Goal: Information Seeking & Learning: Find specific fact

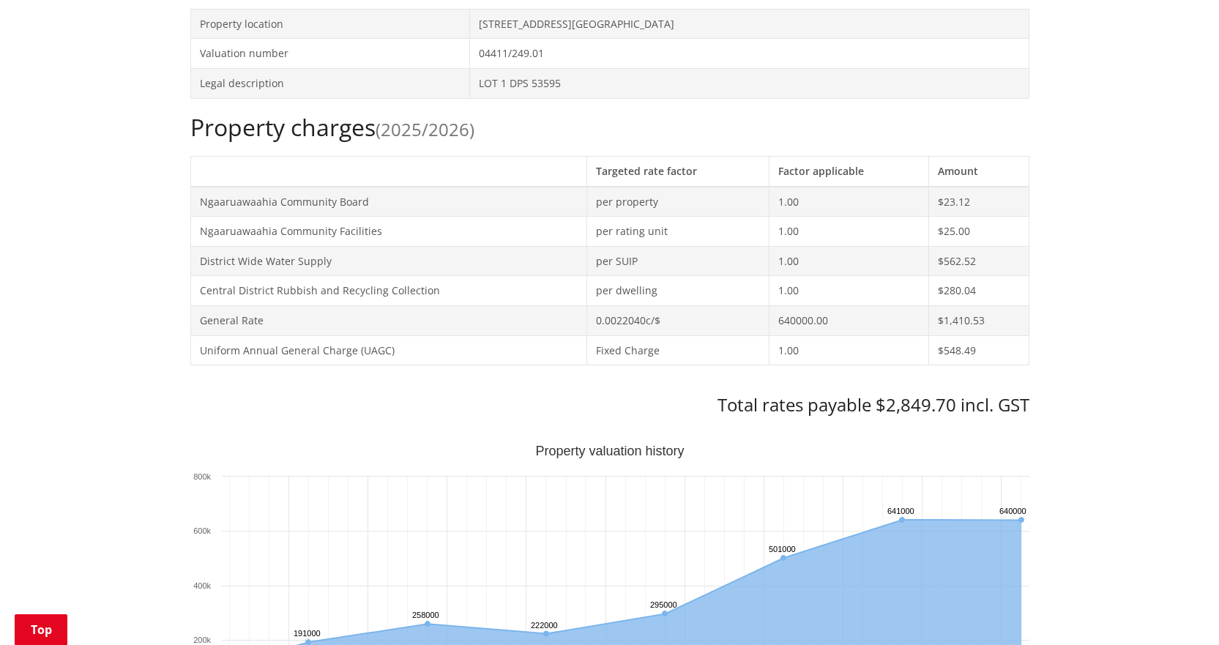
scroll to position [220, 0]
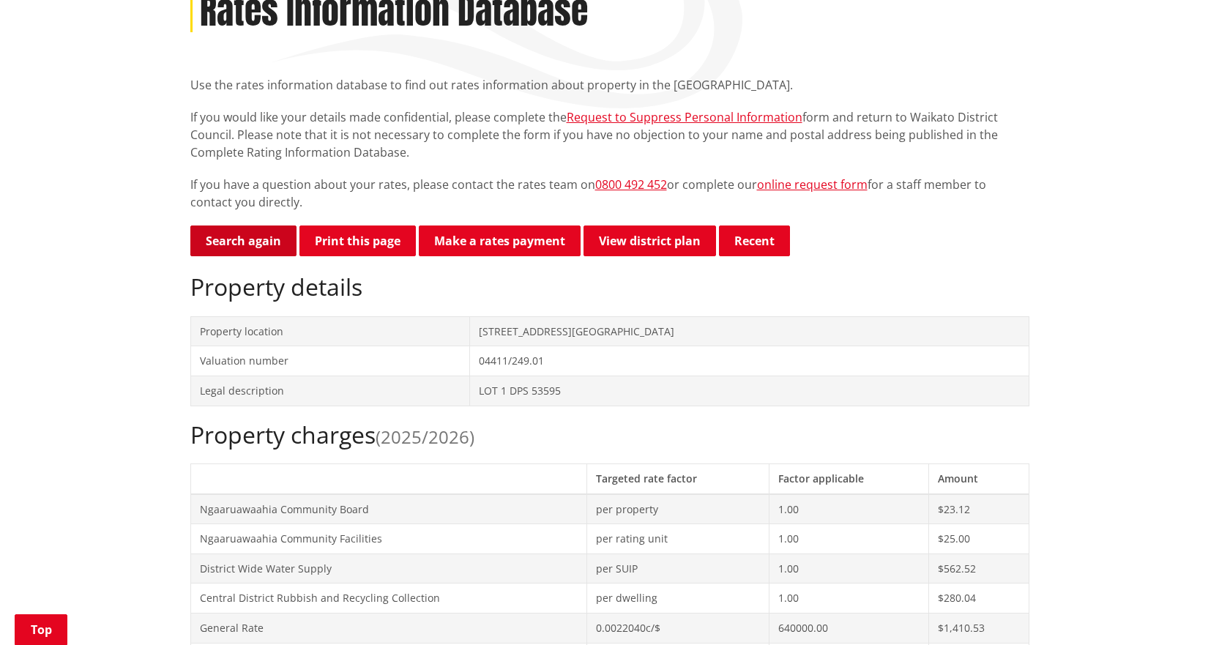
click at [251, 245] on link "Search again" at bounding box center [243, 240] width 106 height 31
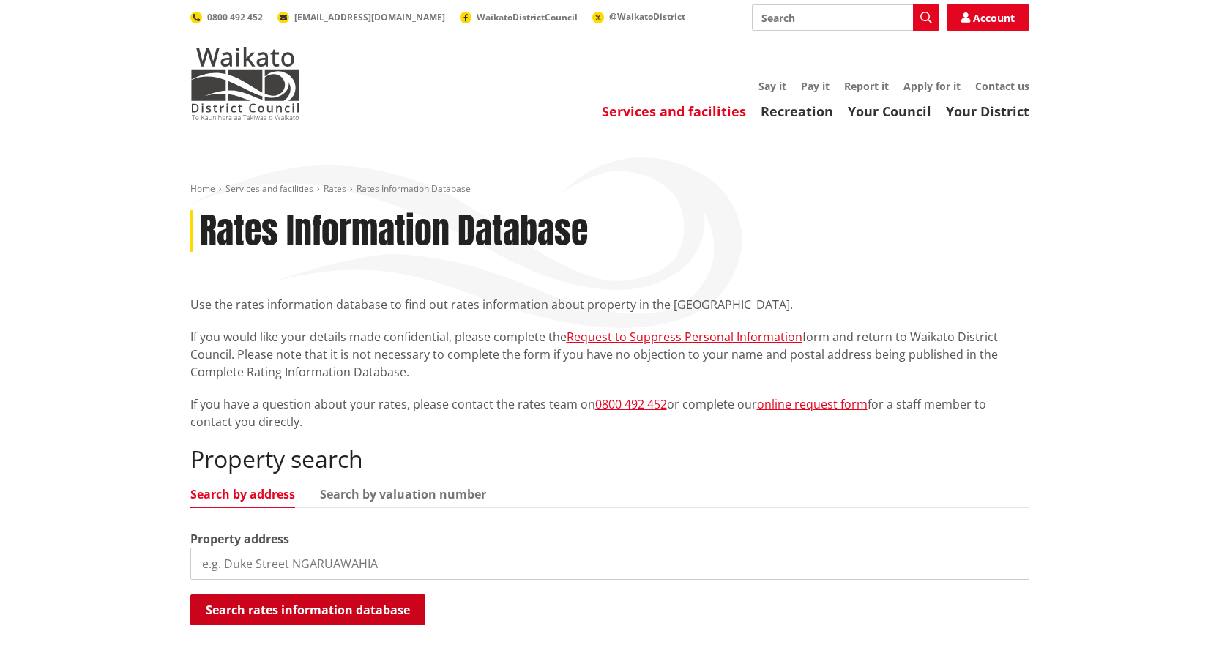
click at [321, 597] on button "Search rates information database" at bounding box center [307, 609] width 235 height 31
click at [317, 561] on input "search" at bounding box center [609, 563] width 839 height 32
type input "15 wain"
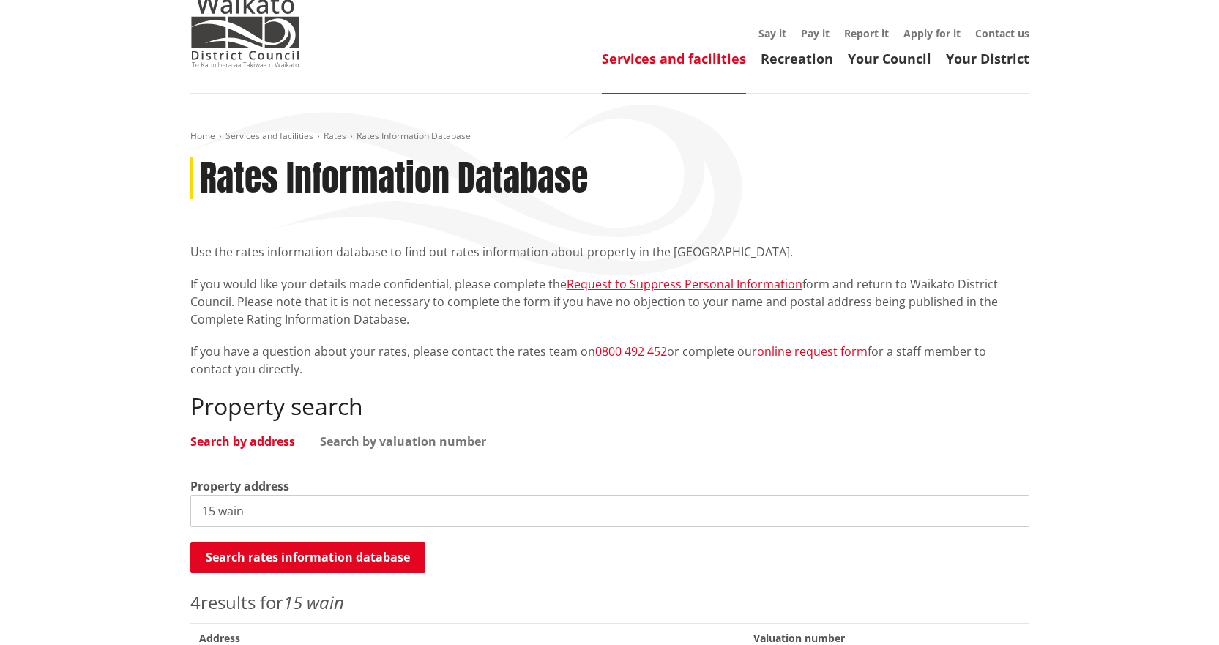
scroll to position [220, 0]
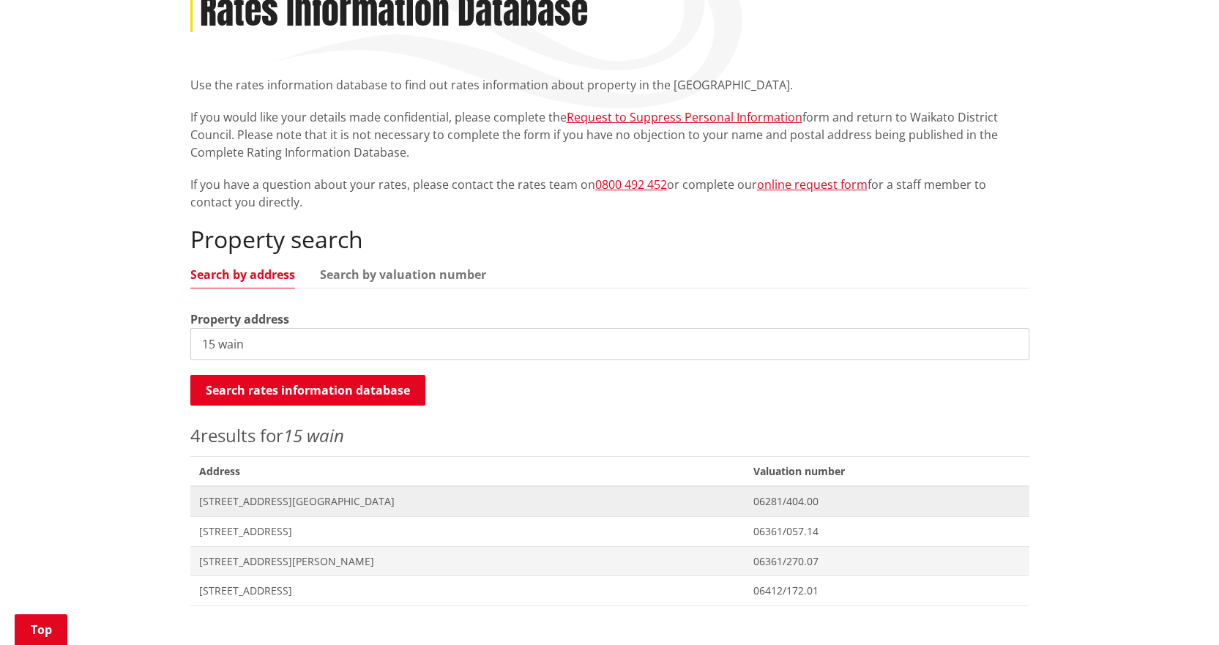
click at [262, 501] on span "[STREET_ADDRESS][GEOGRAPHIC_DATA]" at bounding box center [467, 501] width 537 height 15
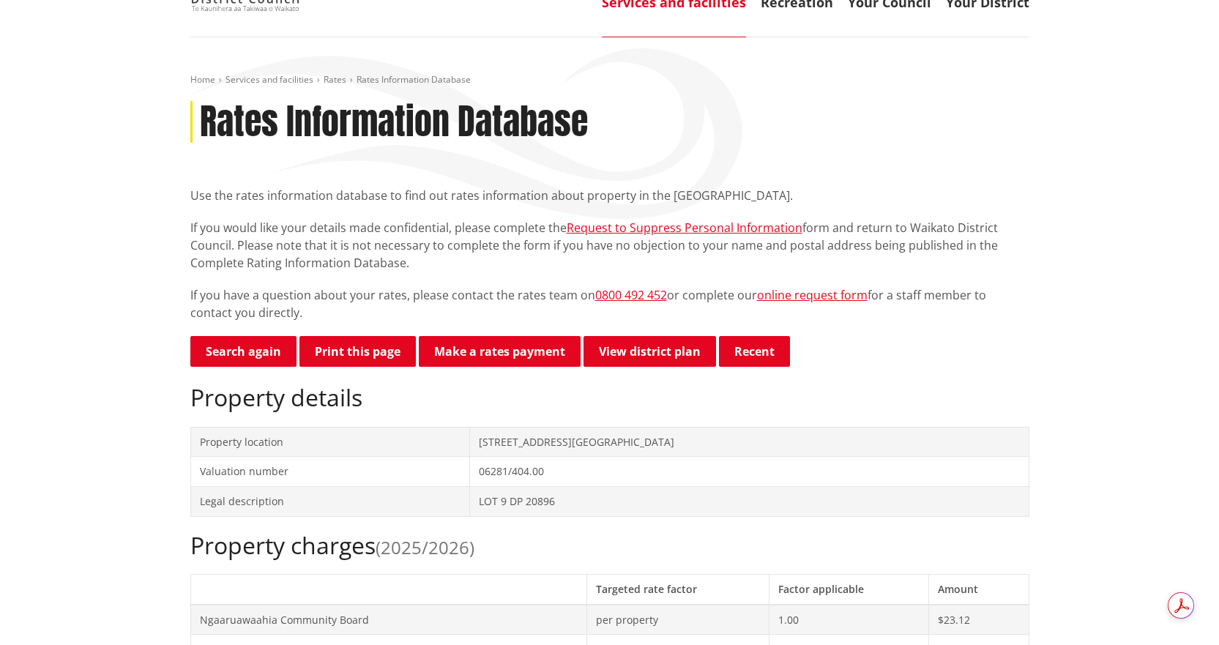
scroll to position [439, 0]
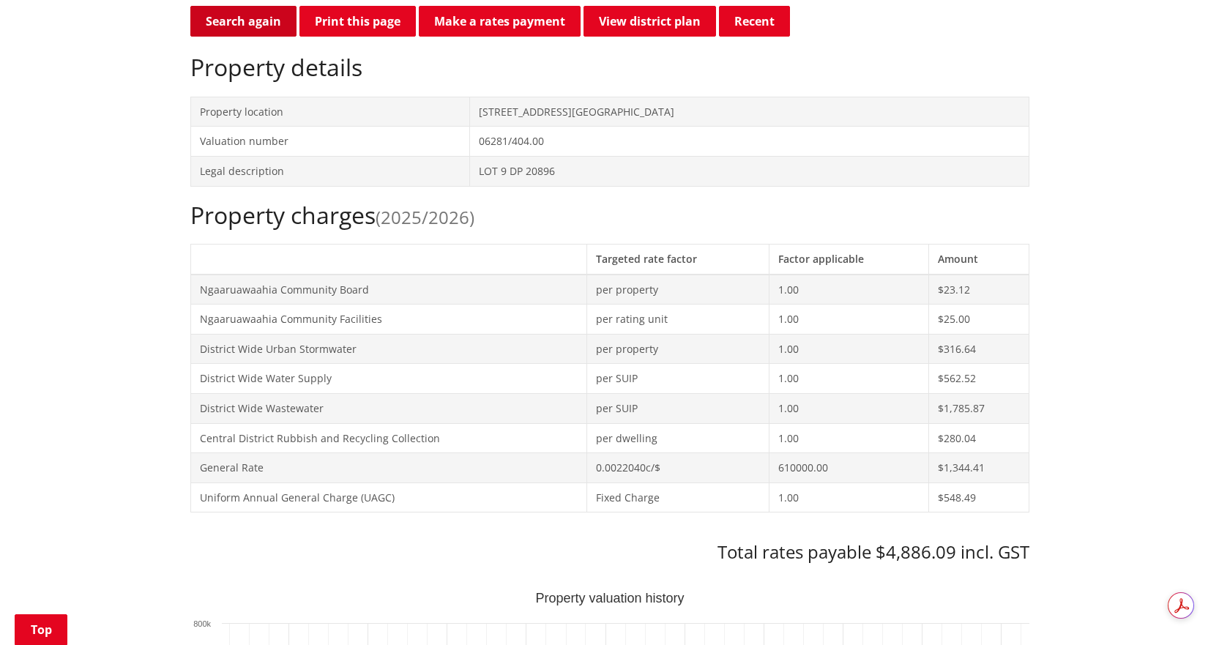
click at [256, 14] on link "Search again" at bounding box center [243, 21] width 106 height 31
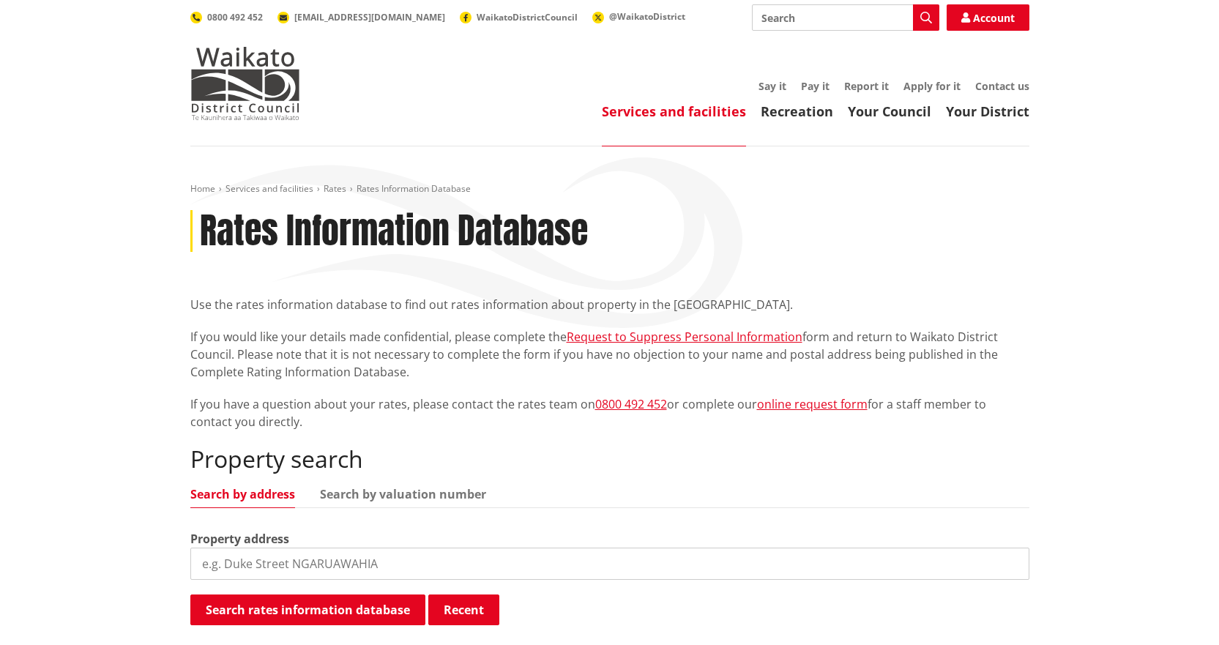
click at [474, 564] on input "search" at bounding box center [609, 563] width 839 height 32
type input "27b queen"
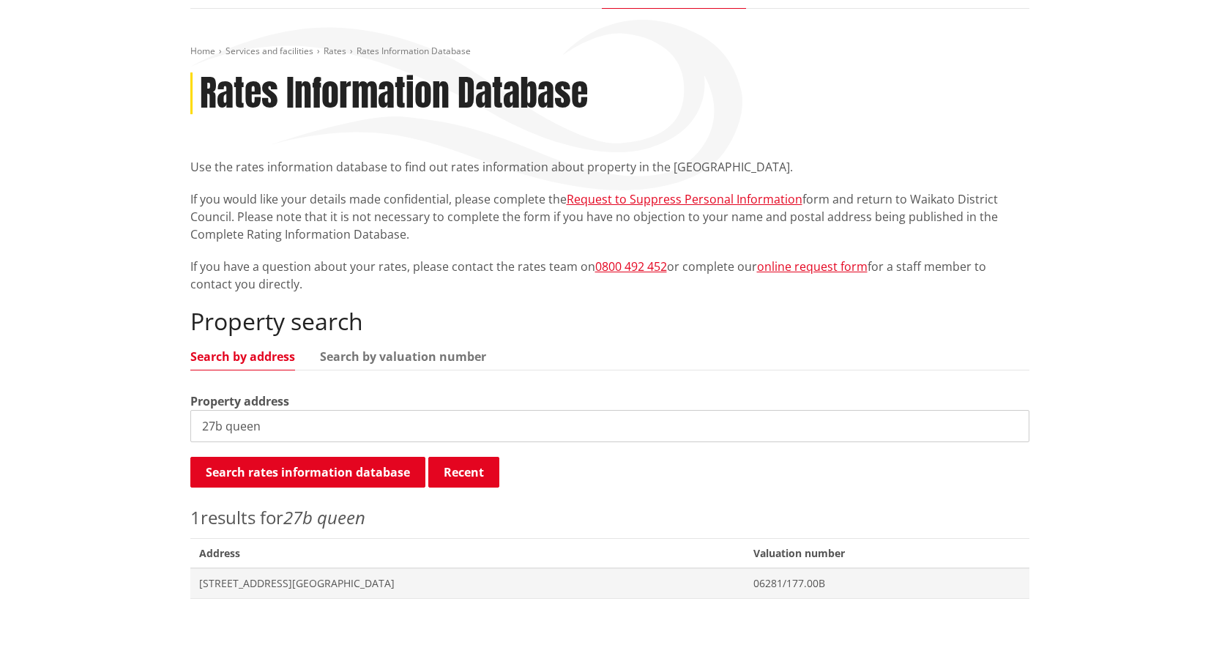
scroll to position [146, 0]
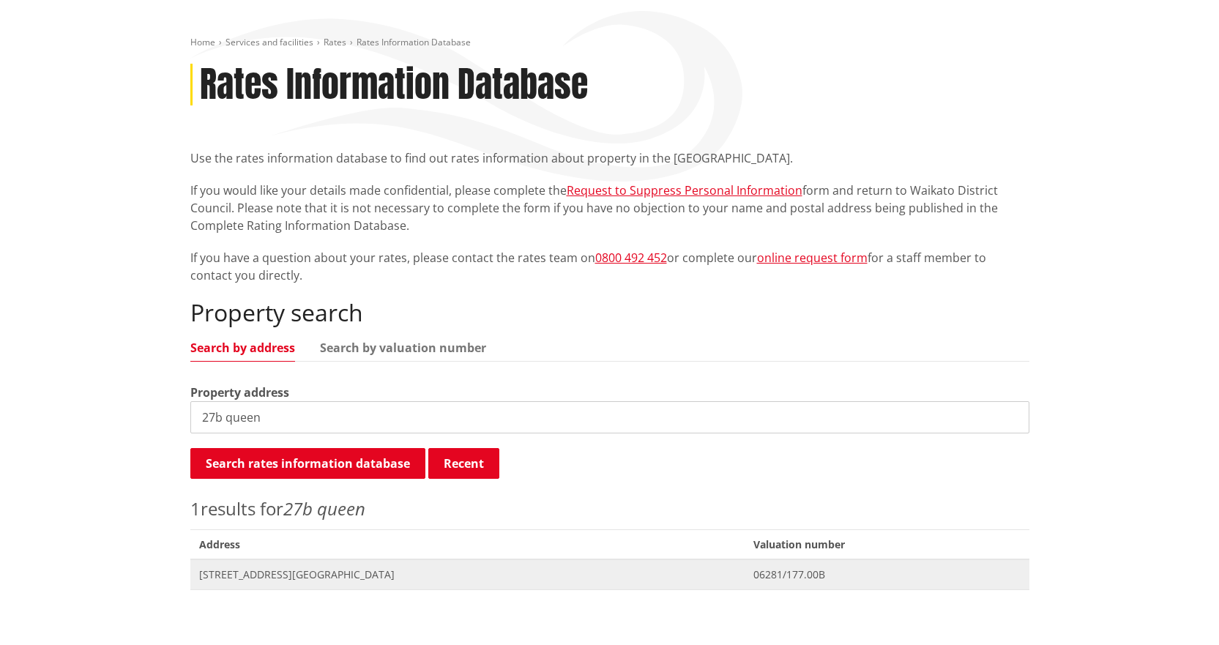
click at [315, 564] on span "Address 27B Queen Street NGARUAWAHIA" at bounding box center [467, 574] width 555 height 30
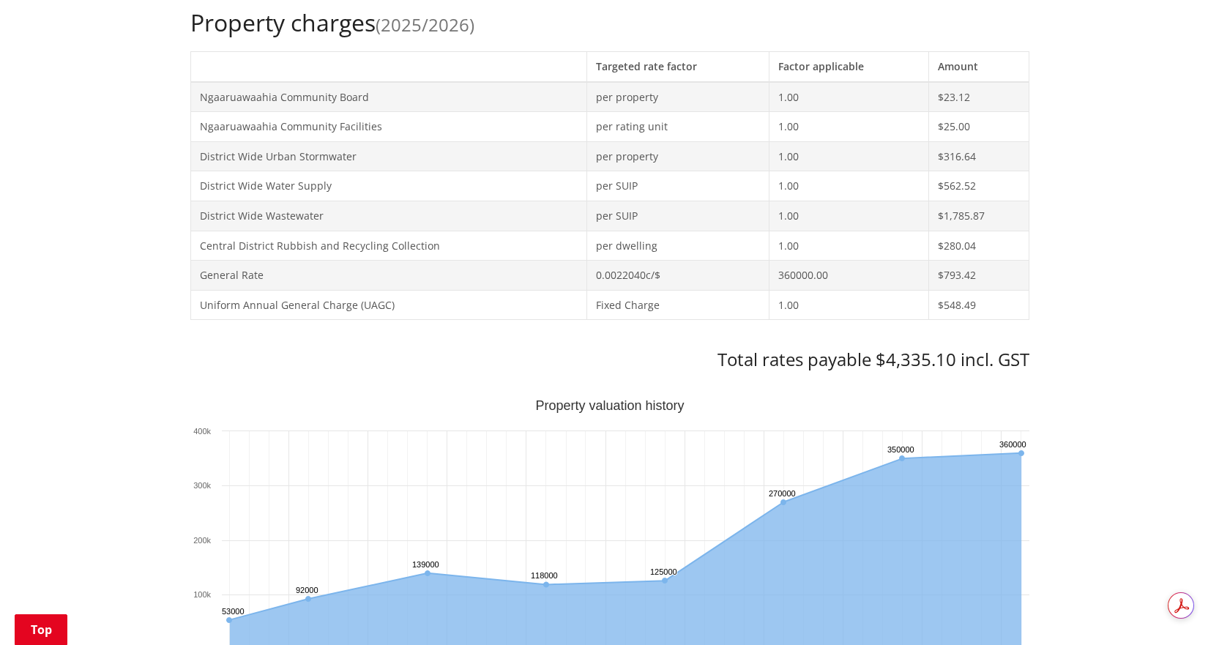
scroll to position [220, 0]
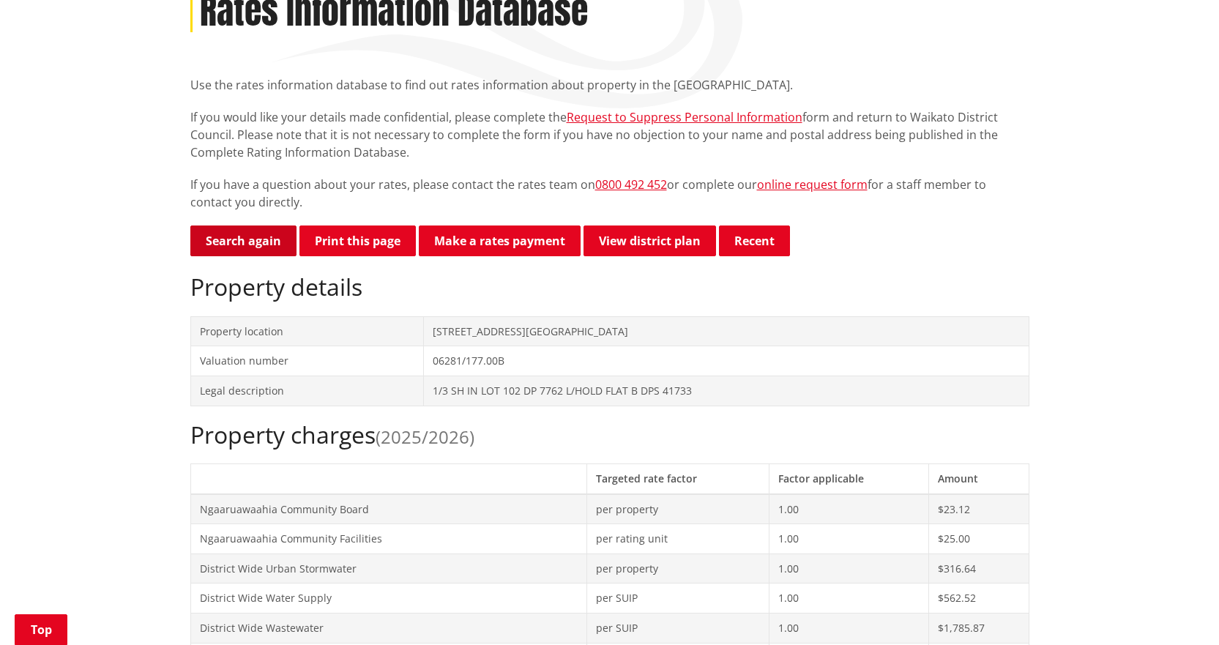
click at [239, 243] on link "Search again" at bounding box center [243, 240] width 106 height 31
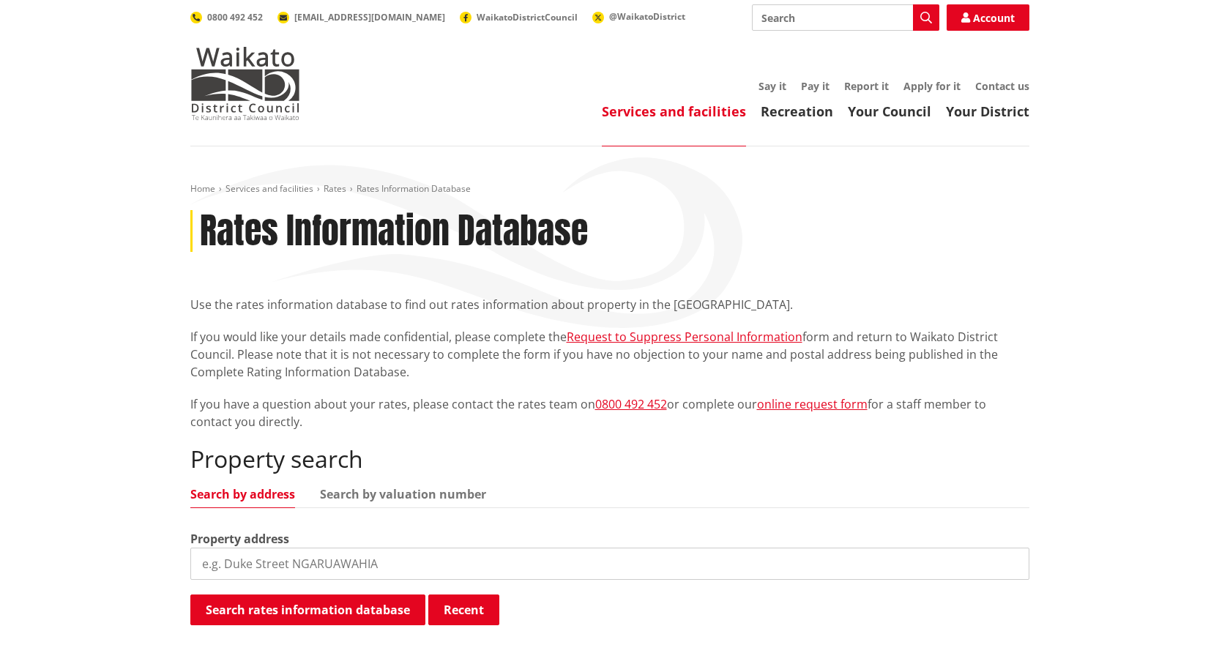
click at [258, 569] on input "search" at bounding box center [609, 563] width 839 height 32
type input "32 waingaro r"
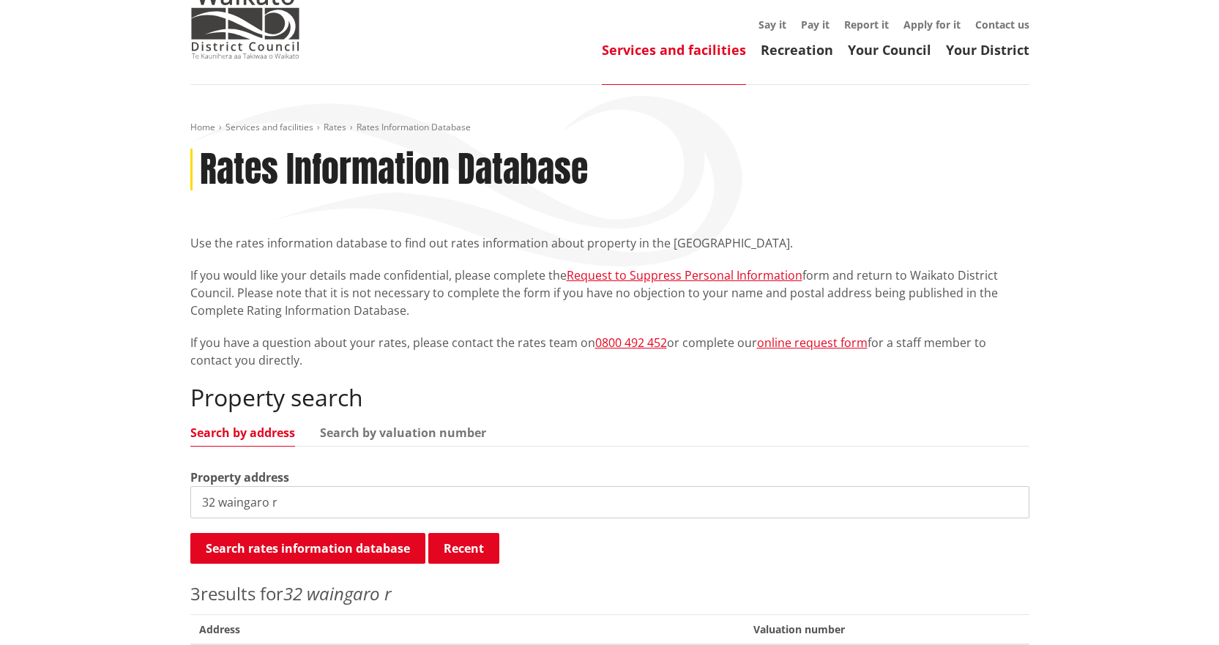
scroll to position [293, 0]
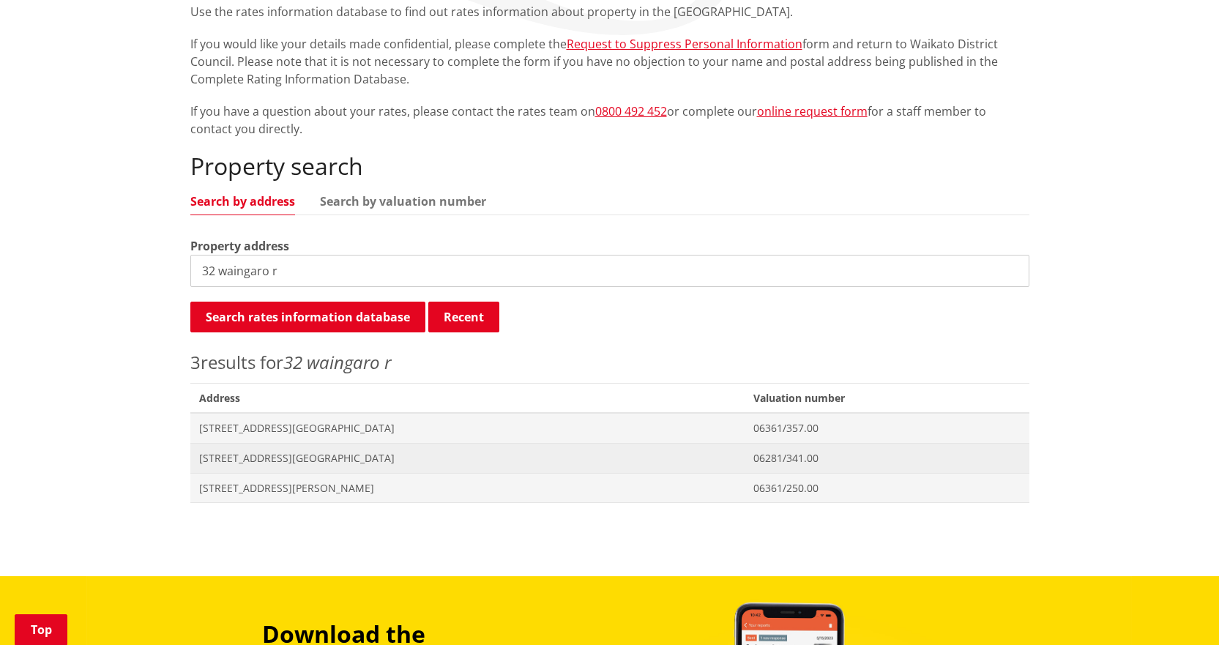
click at [264, 463] on span "[STREET_ADDRESS][GEOGRAPHIC_DATA]" at bounding box center [467, 458] width 537 height 15
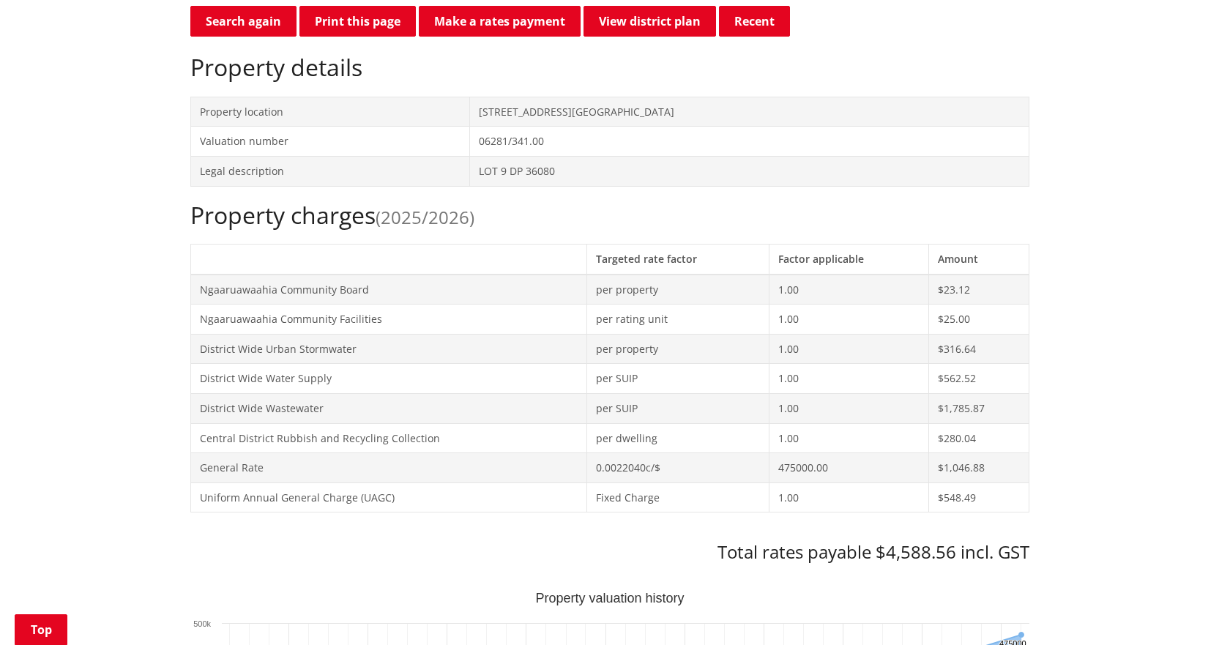
scroll to position [220, 0]
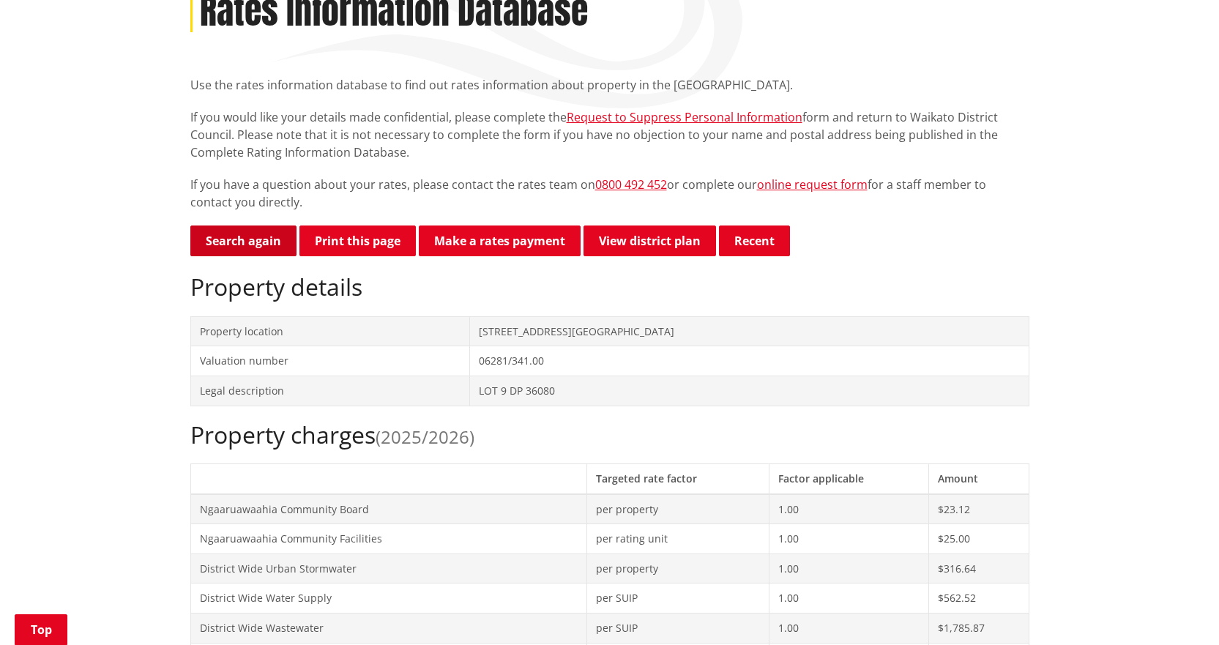
click at [254, 244] on link "Search again" at bounding box center [243, 240] width 106 height 31
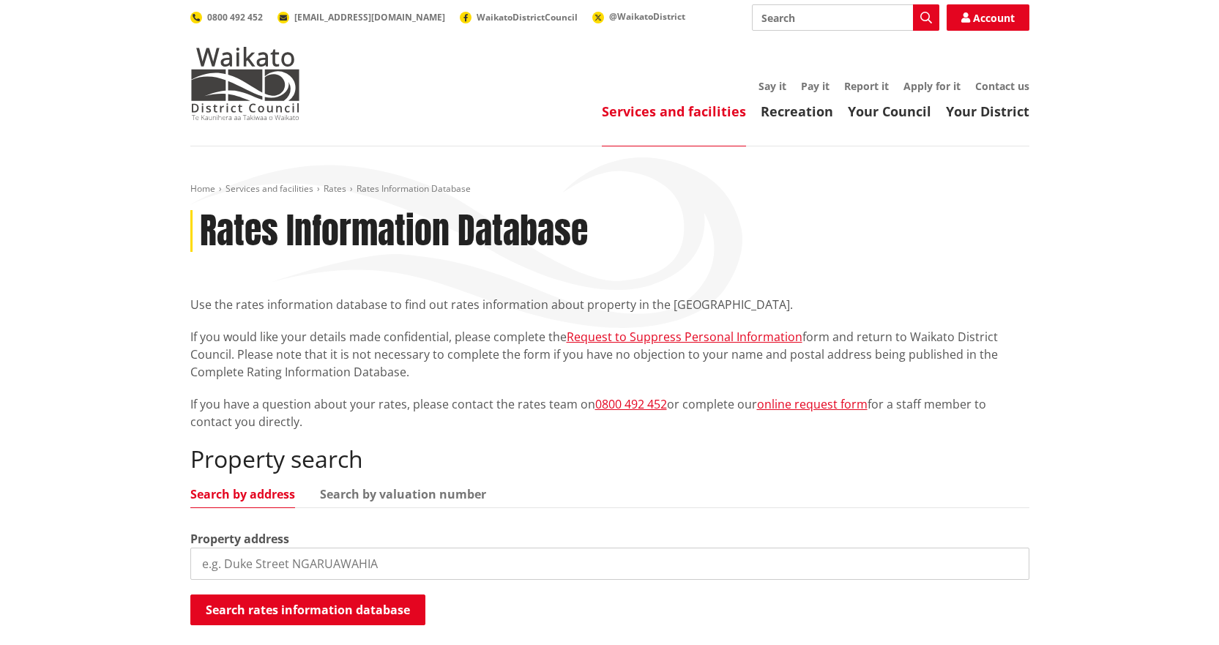
click at [381, 562] on input "search" at bounding box center [609, 563] width 839 height 32
type input "152 te p"
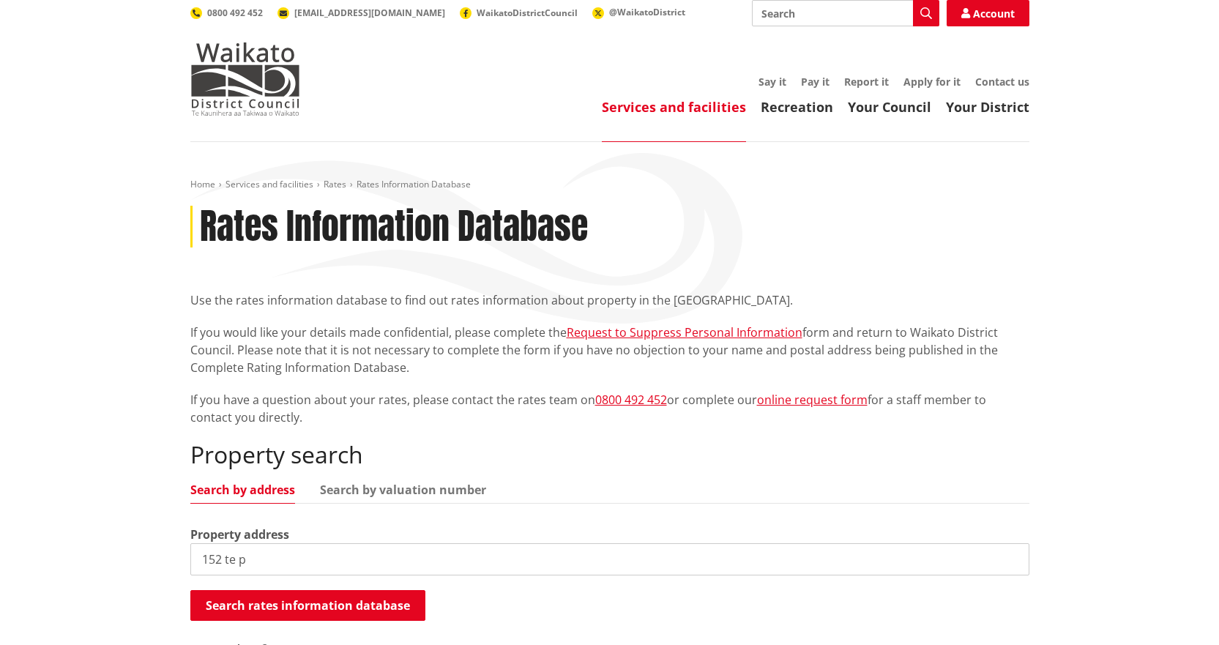
scroll to position [366, 0]
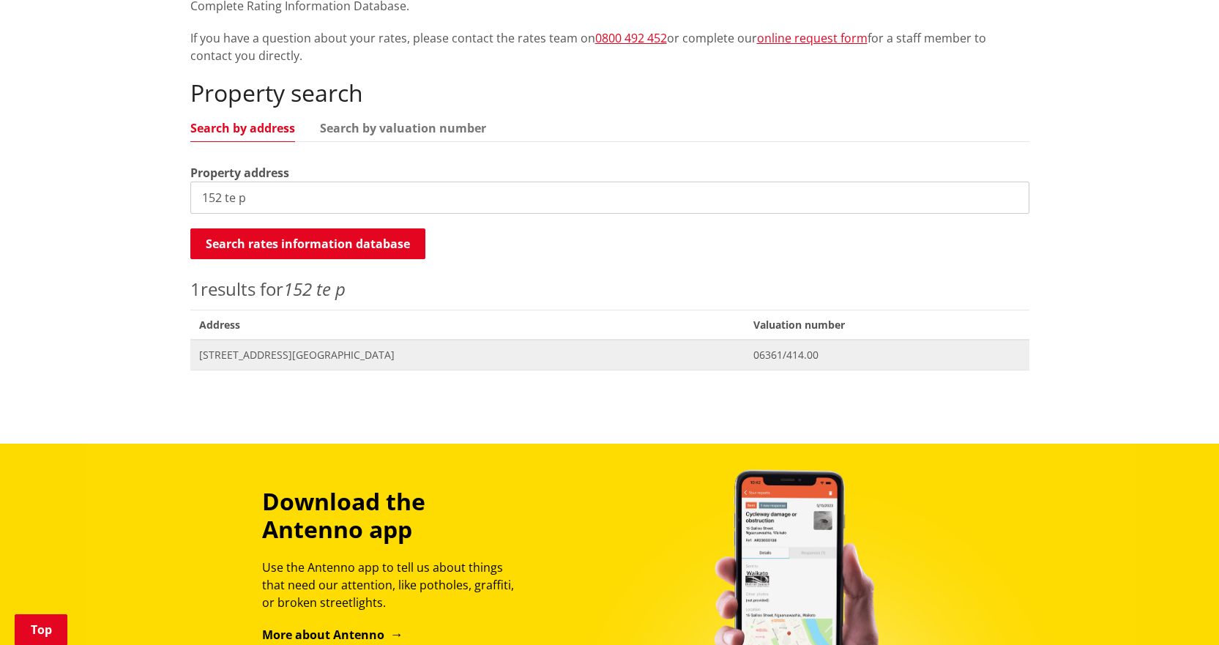
click at [280, 361] on span "[STREET_ADDRESS][GEOGRAPHIC_DATA]" at bounding box center [467, 355] width 537 height 15
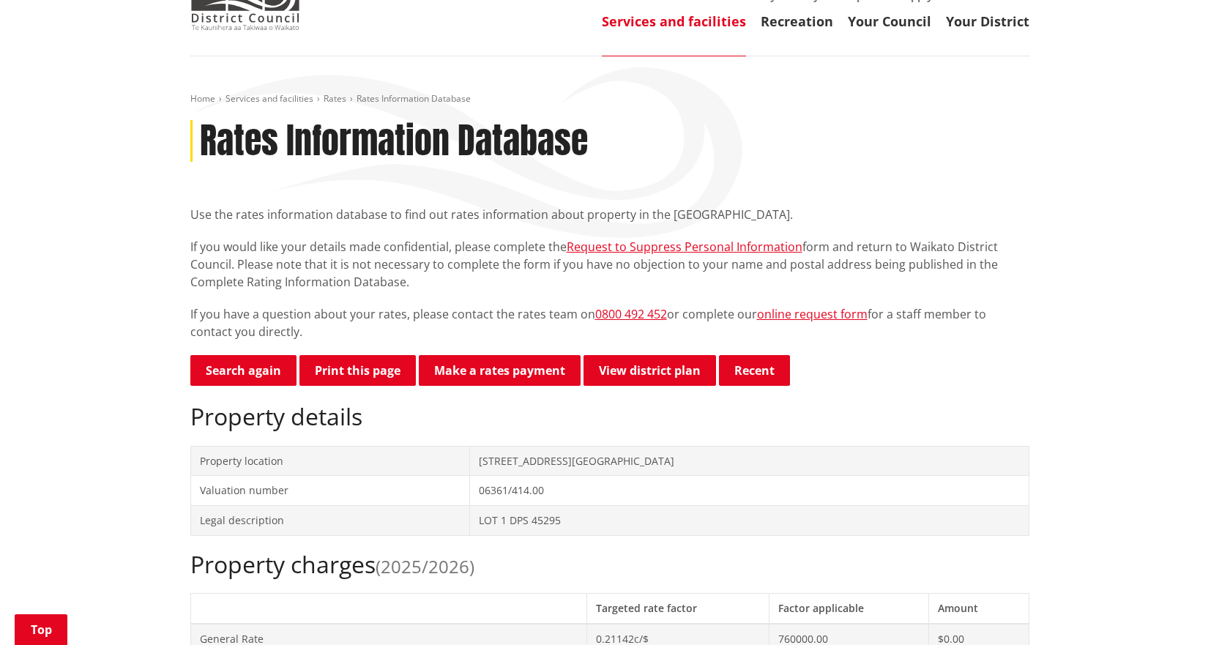
scroll to position [73, 0]
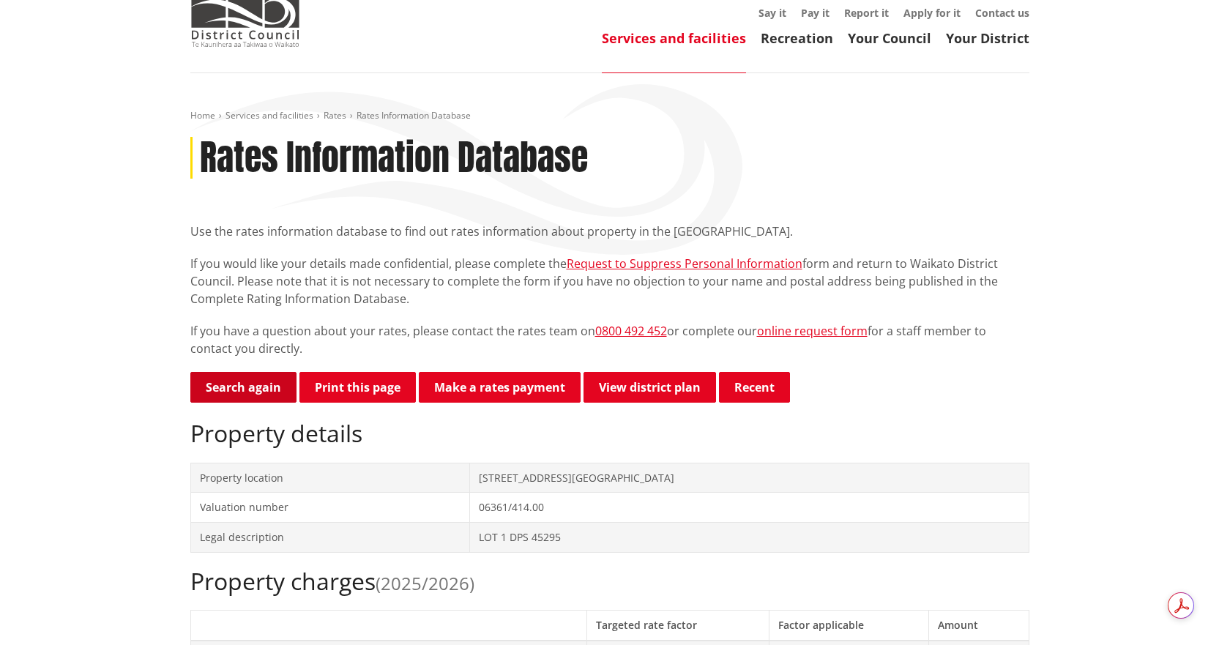
click at [204, 396] on link "Search again" at bounding box center [243, 387] width 106 height 31
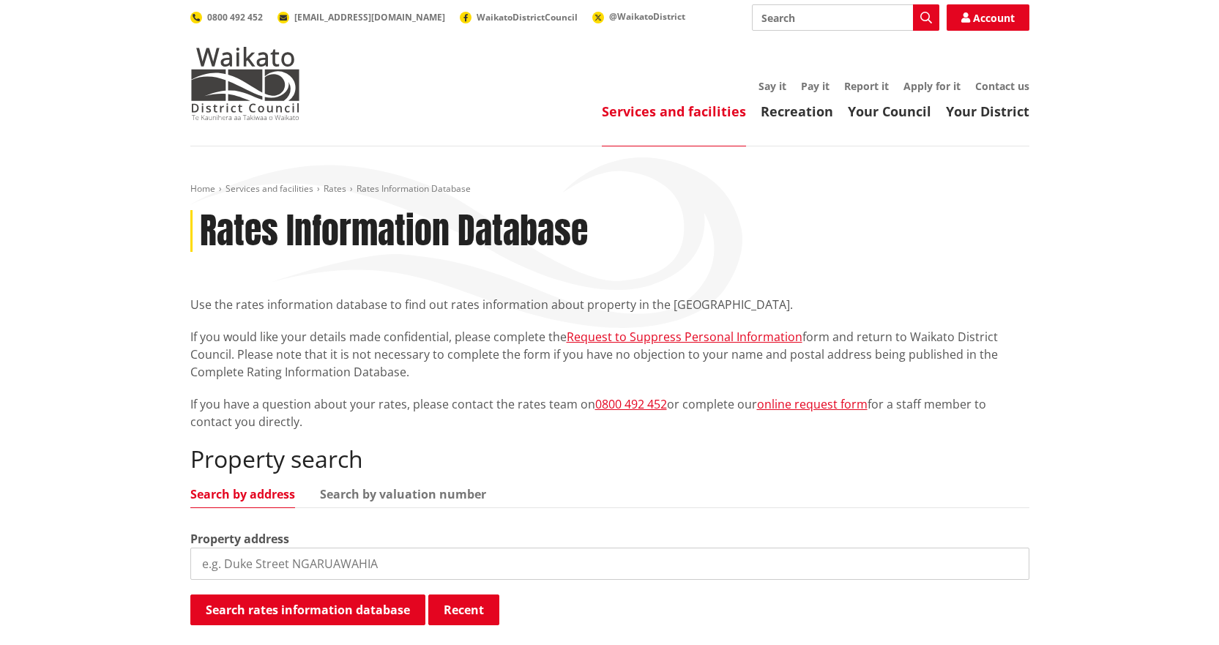
click at [534, 566] on input "search" at bounding box center [609, 563] width 839 height 32
type input "630 te kowhai"
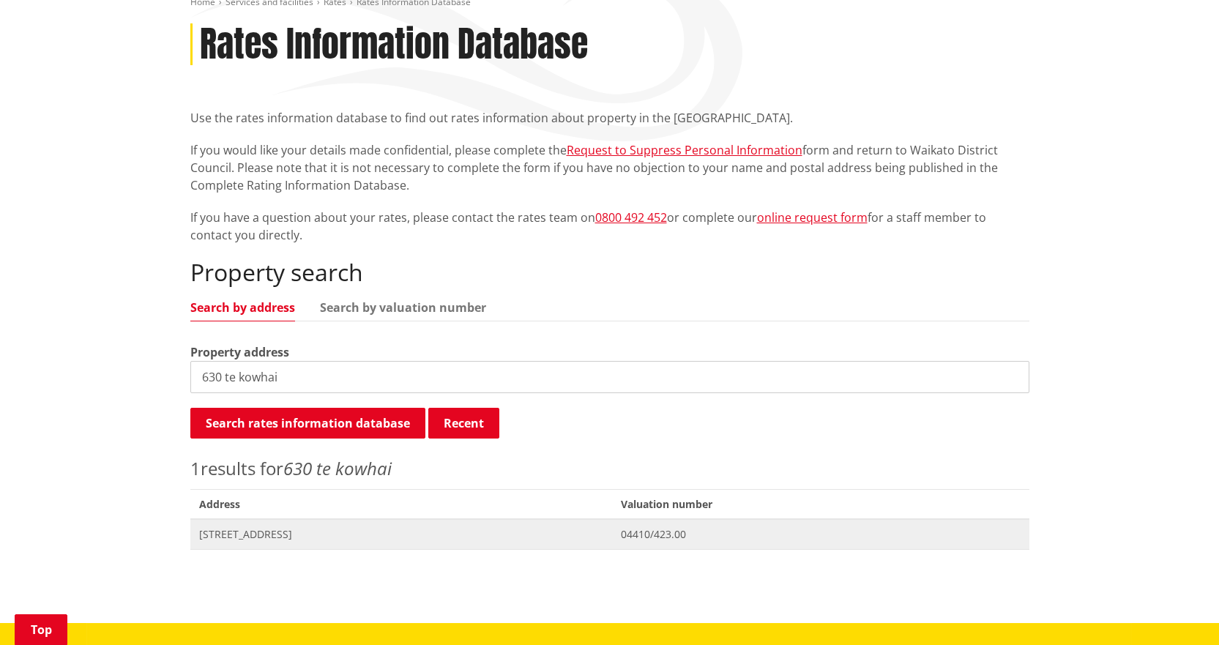
scroll to position [220, 0]
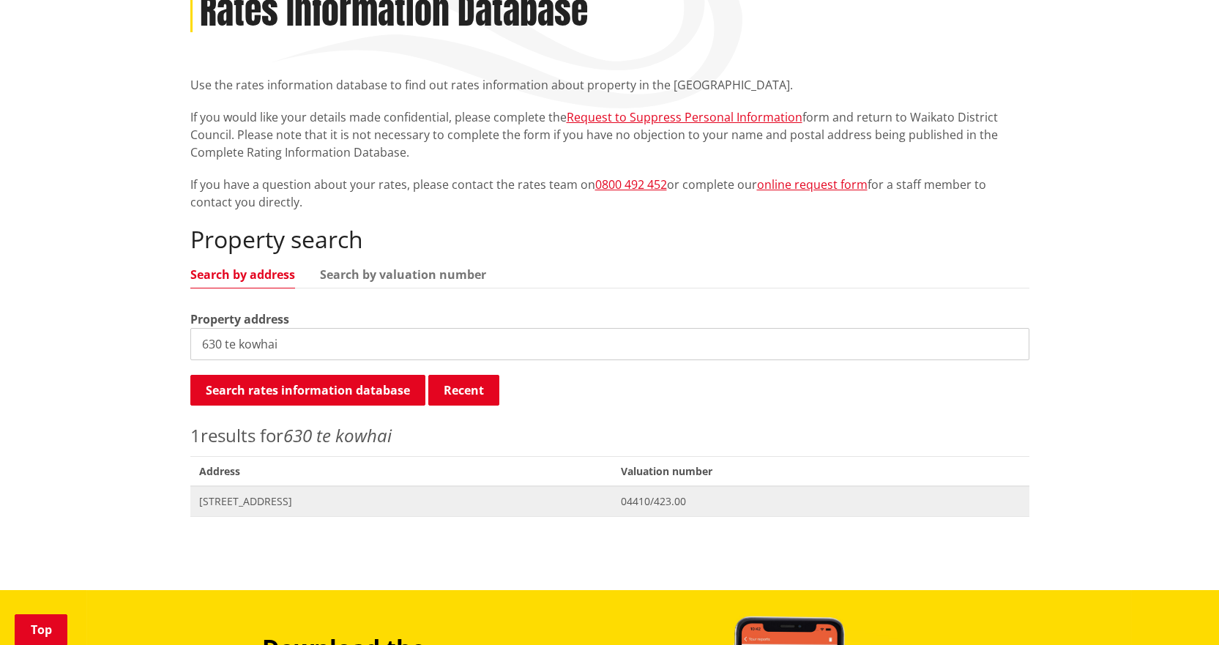
click at [324, 504] on span "630 Te Kowhai Road TE KOWHAI" at bounding box center [401, 501] width 405 height 15
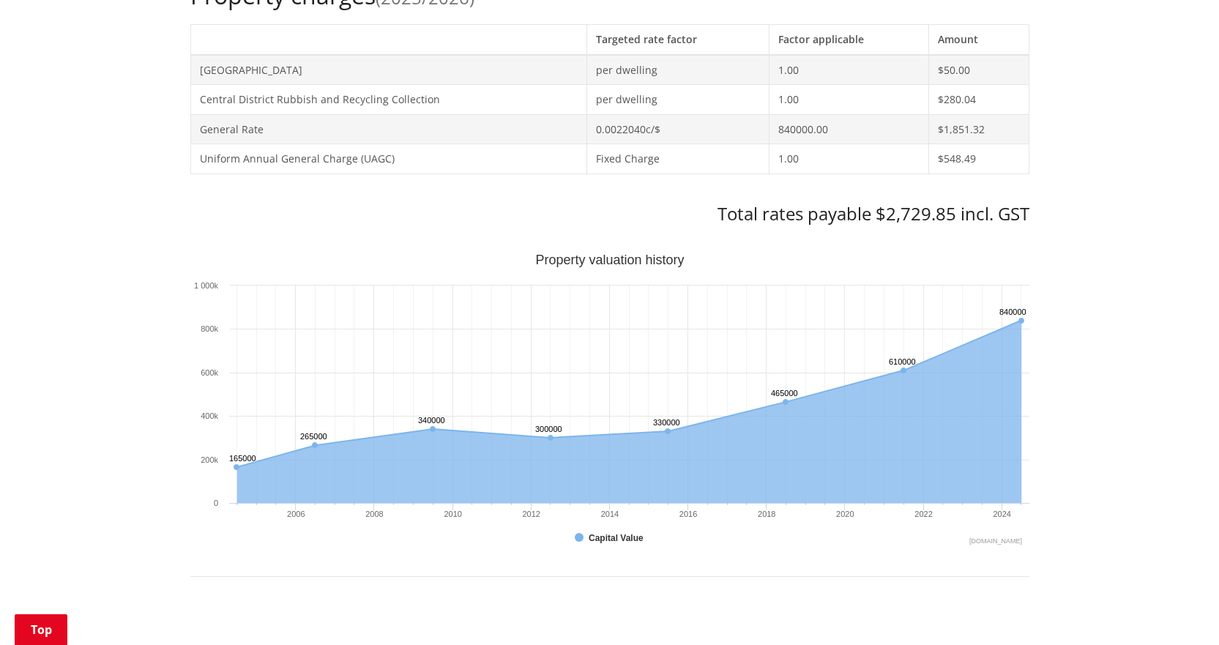
scroll to position [366, 0]
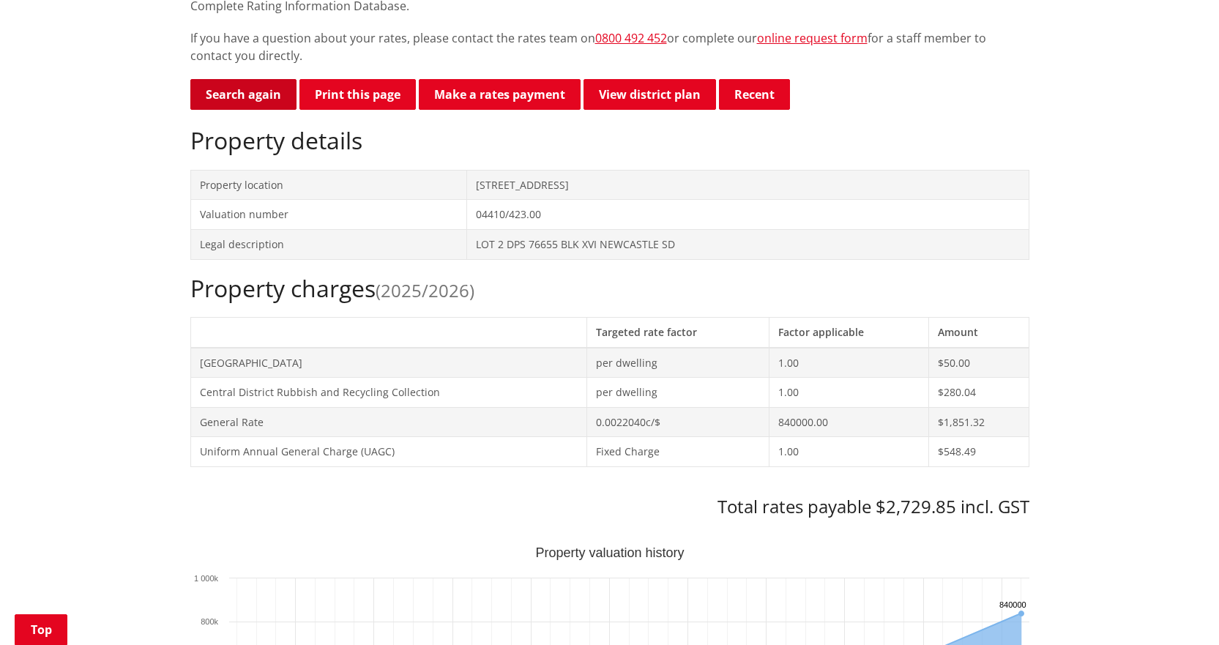
click at [271, 102] on link "Search again" at bounding box center [243, 94] width 106 height 31
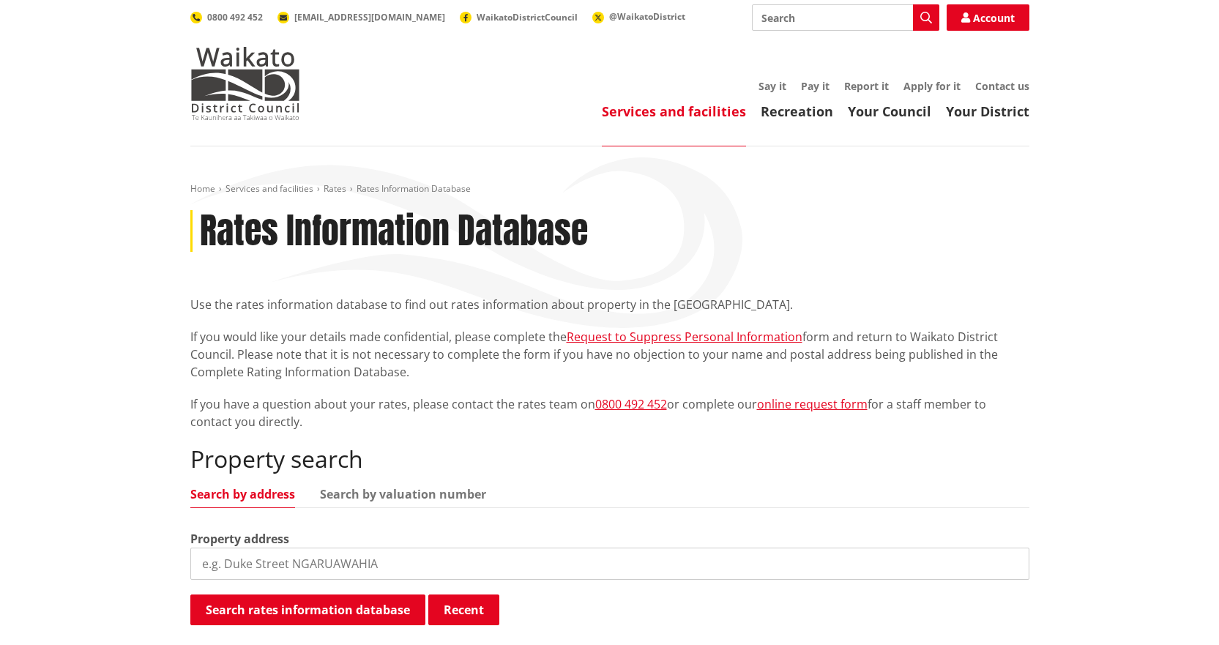
click at [447, 561] on input "search" at bounding box center [609, 563] width 839 height 32
type input "5 heron c"
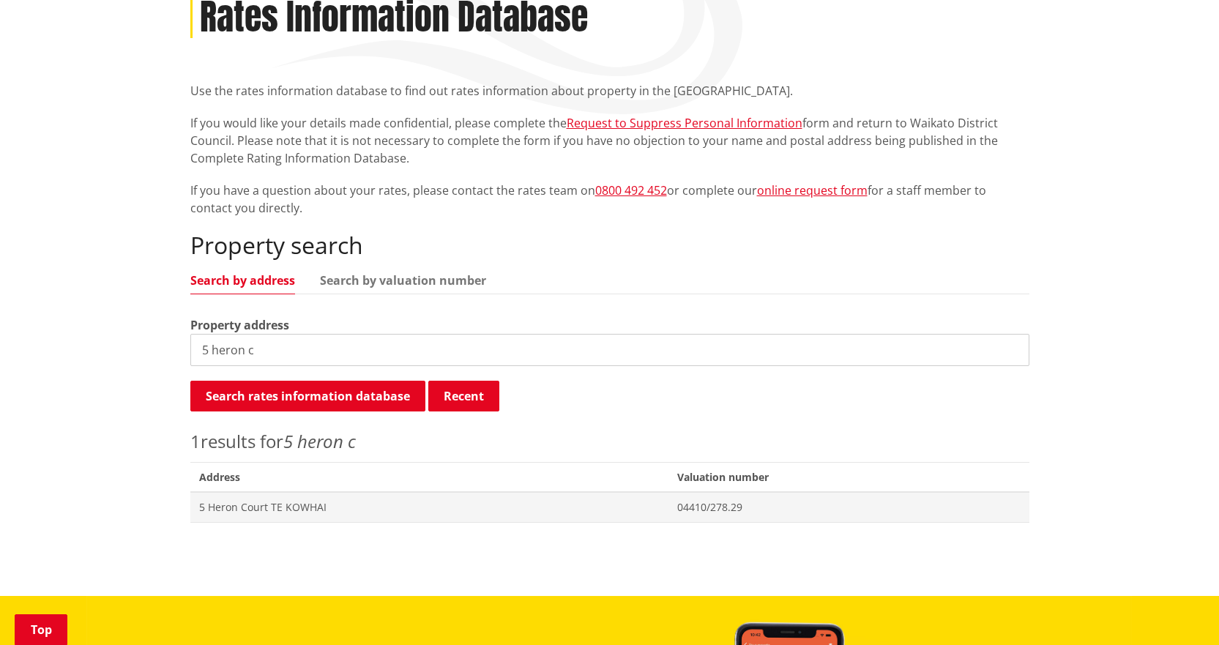
scroll to position [220, 0]
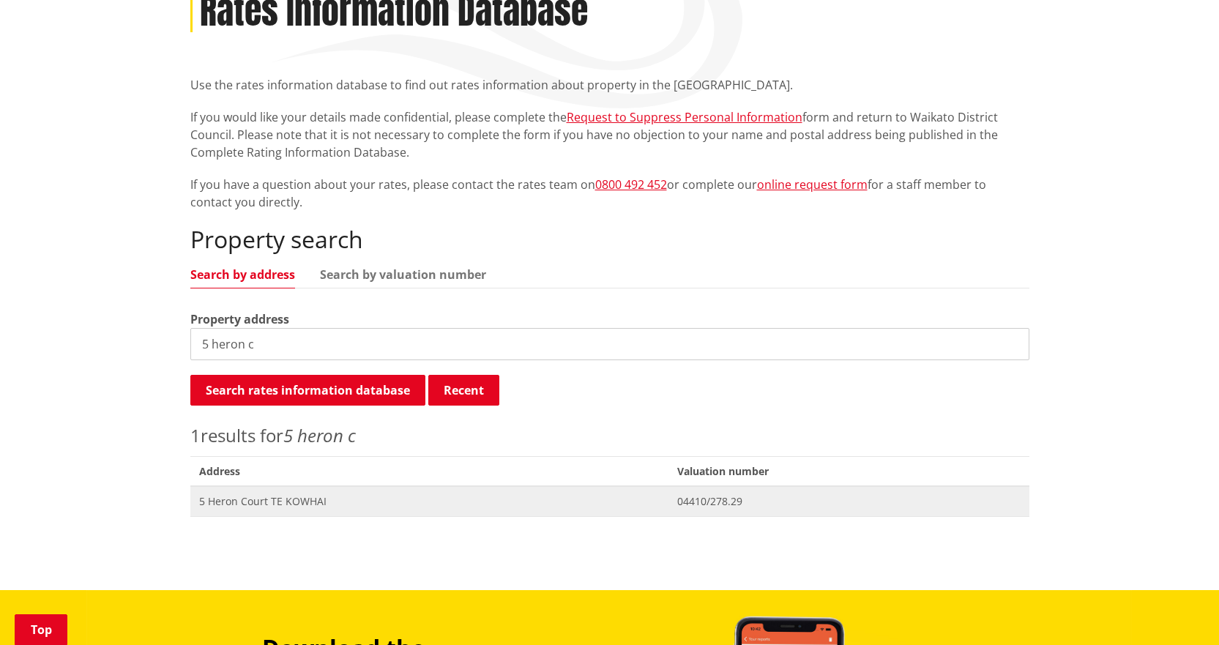
click at [343, 516] on span "Address 5 Heron Court TE KOWHAI" at bounding box center [429, 501] width 479 height 30
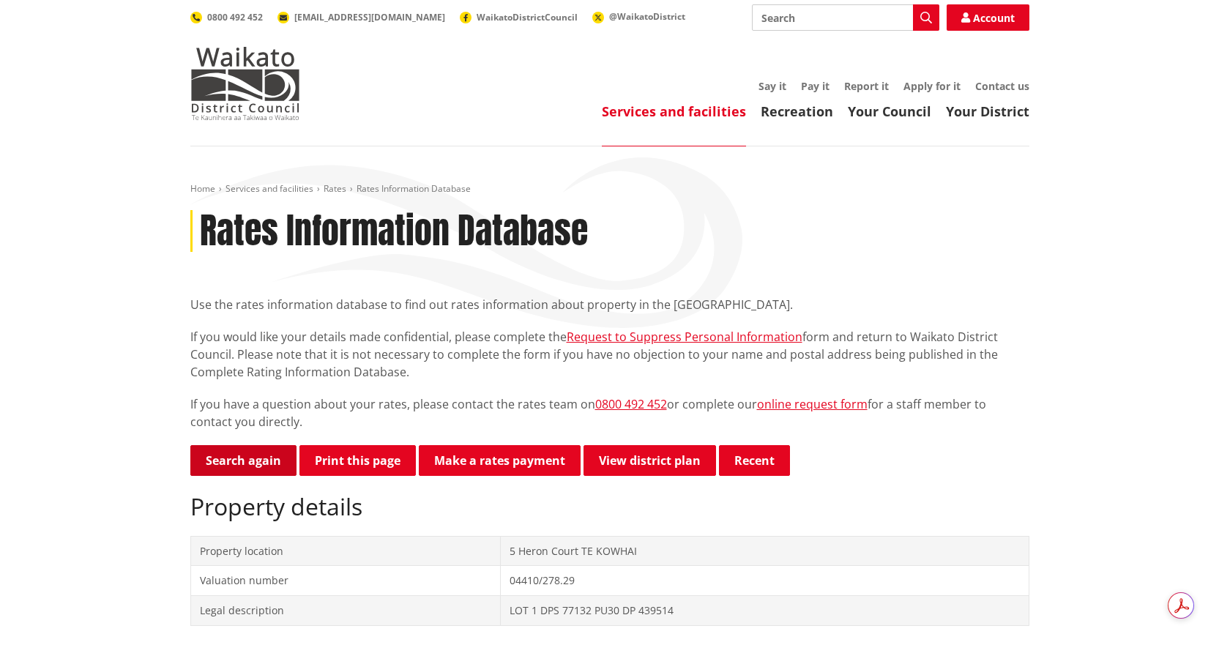
click at [255, 465] on link "Search again" at bounding box center [243, 460] width 106 height 31
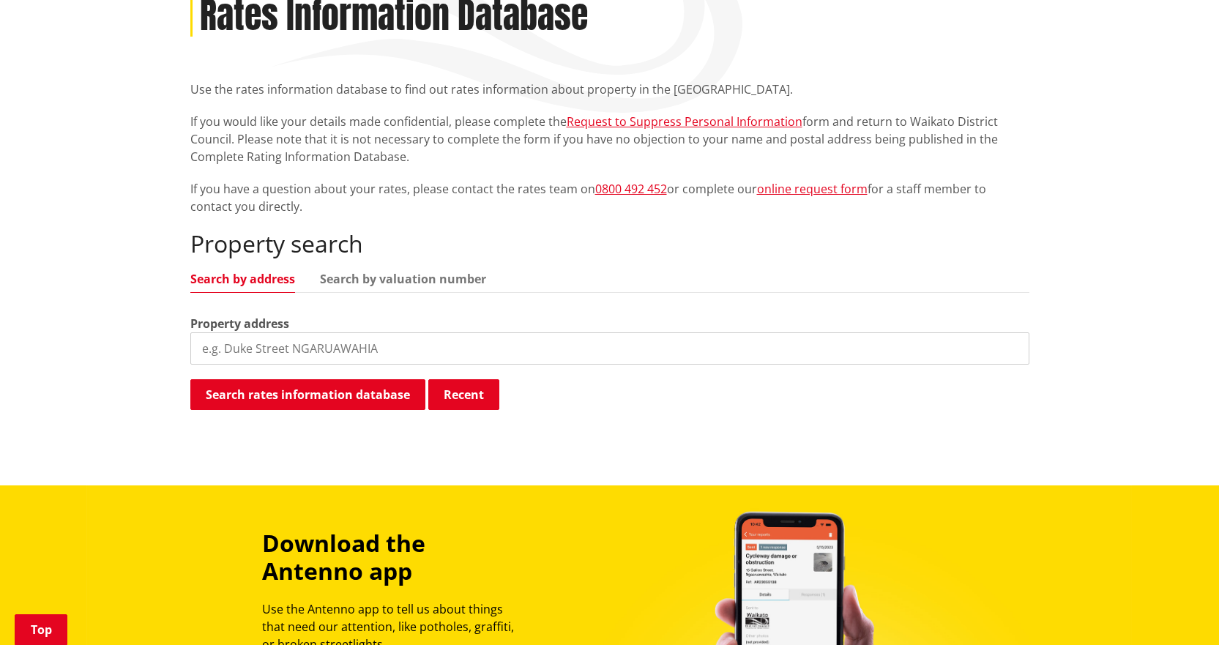
scroll to position [220, 0]
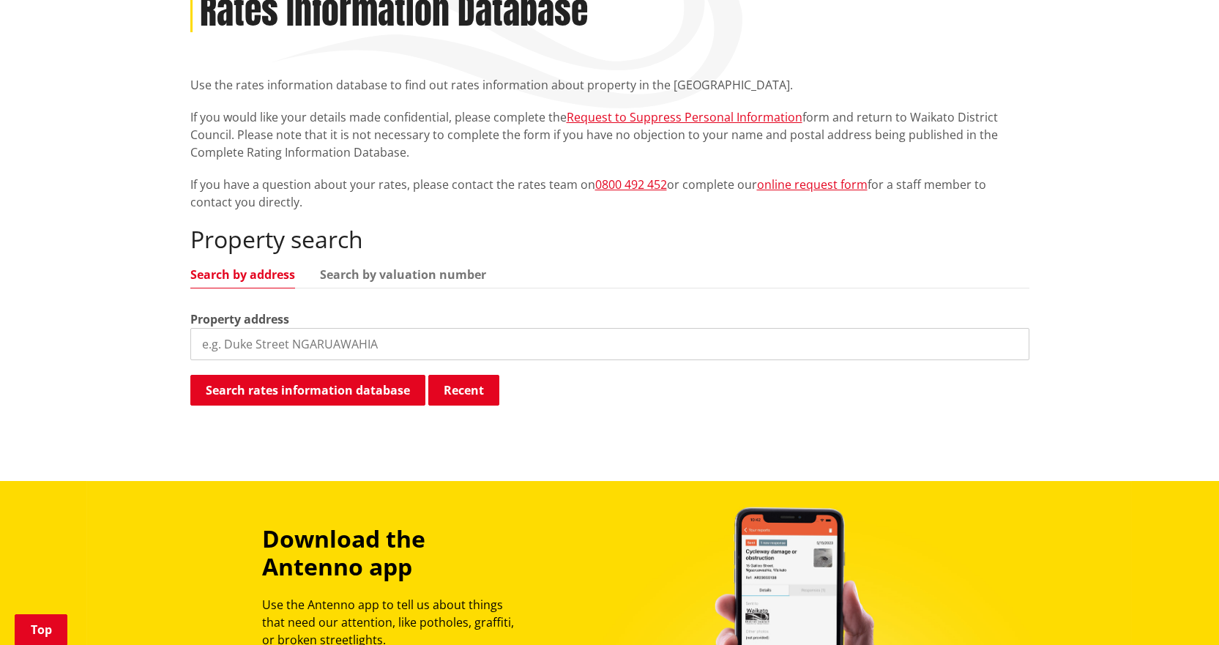
click at [235, 326] on label "Property address" at bounding box center [239, 319] width 99 height 18
click at [239, 352] on input "search" at bounding box center [609, 344] width 839 height 32
type input "31 woodsid"
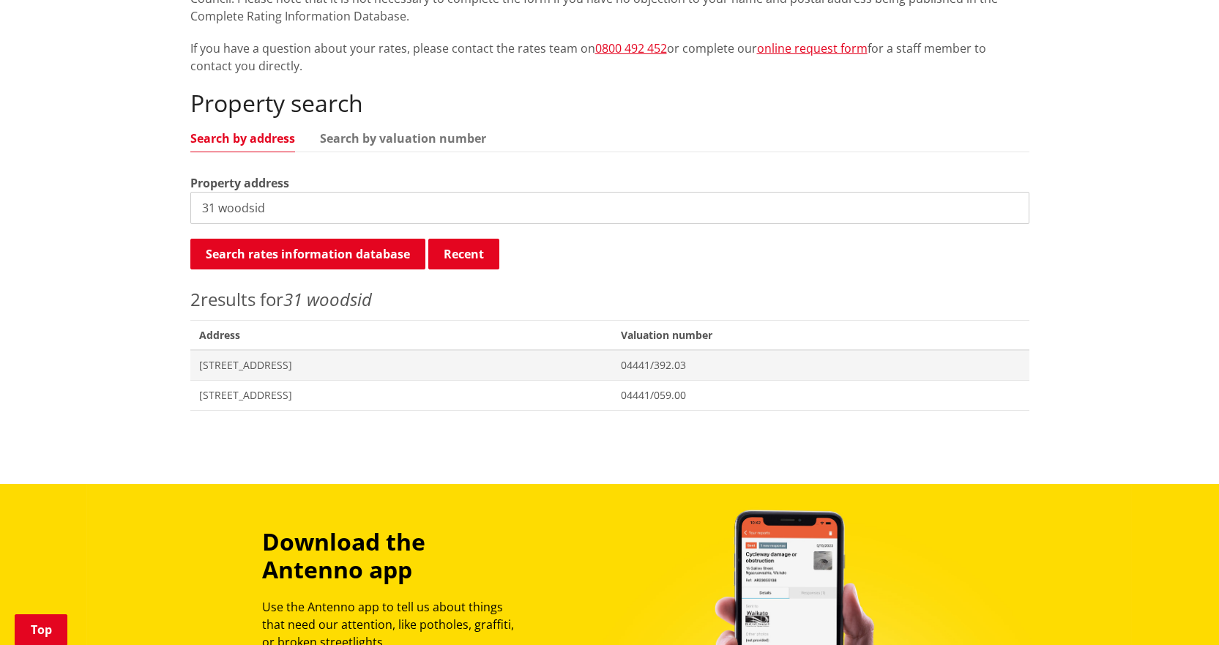
scroll to position [366, 0]
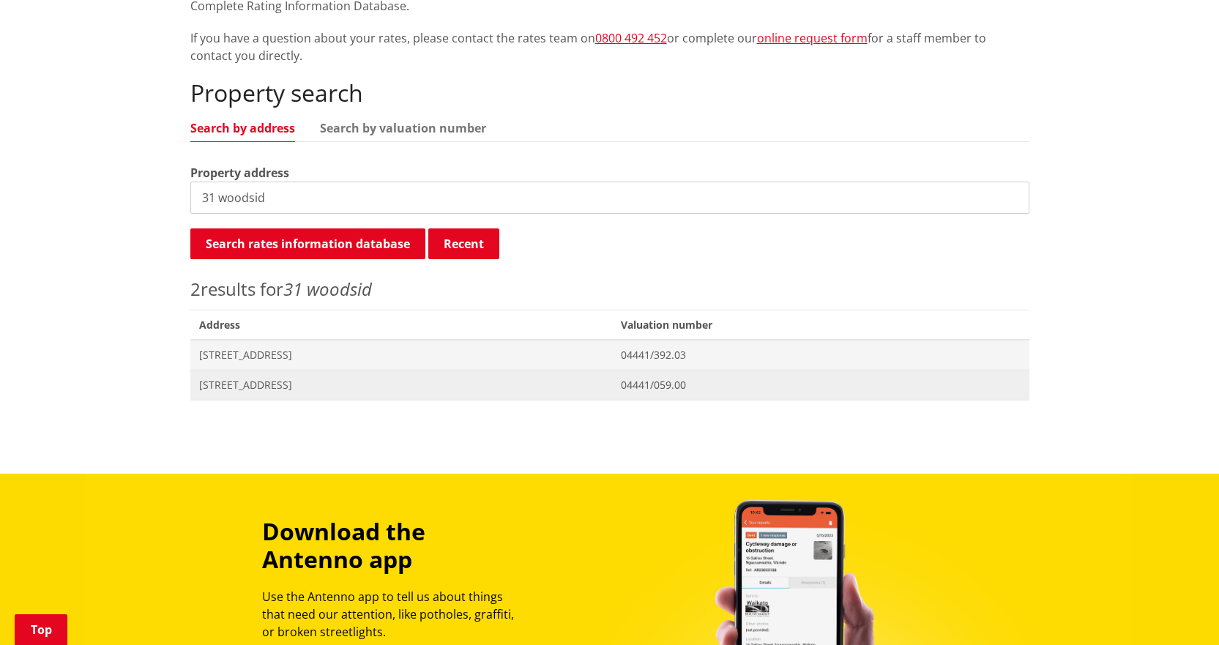
click at [253, 381] on span "31 Woodside Road MATANGI" at bounding box center [401, 385] width 405 height 15
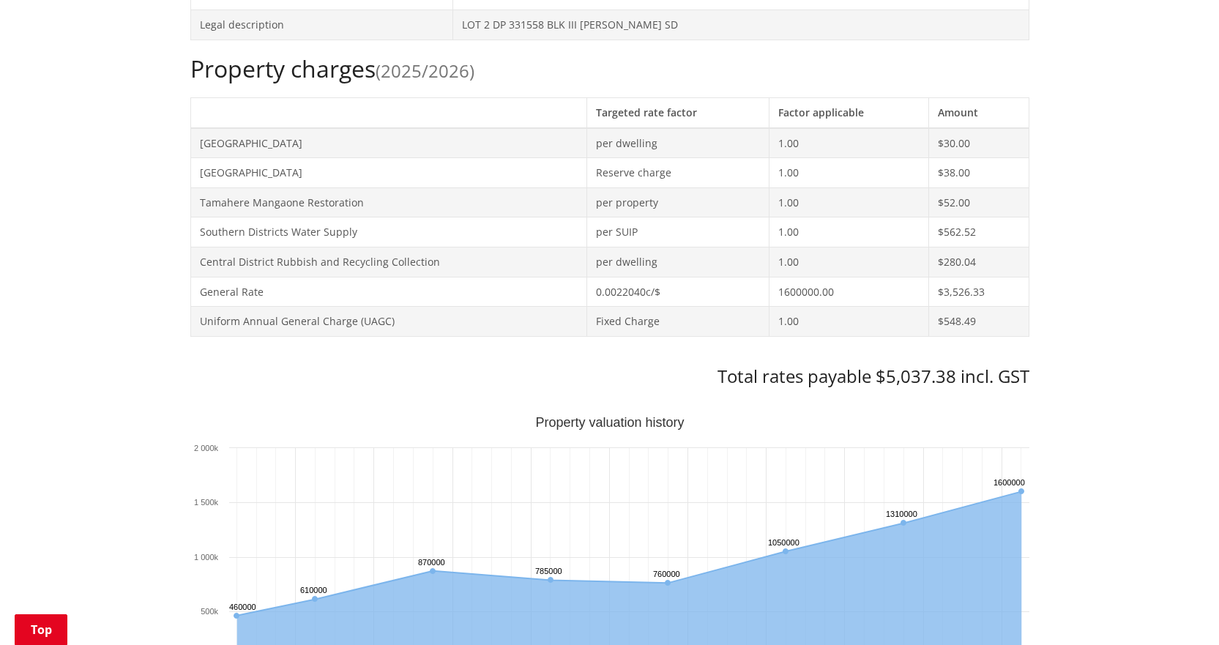
scroll to position [146, 0]
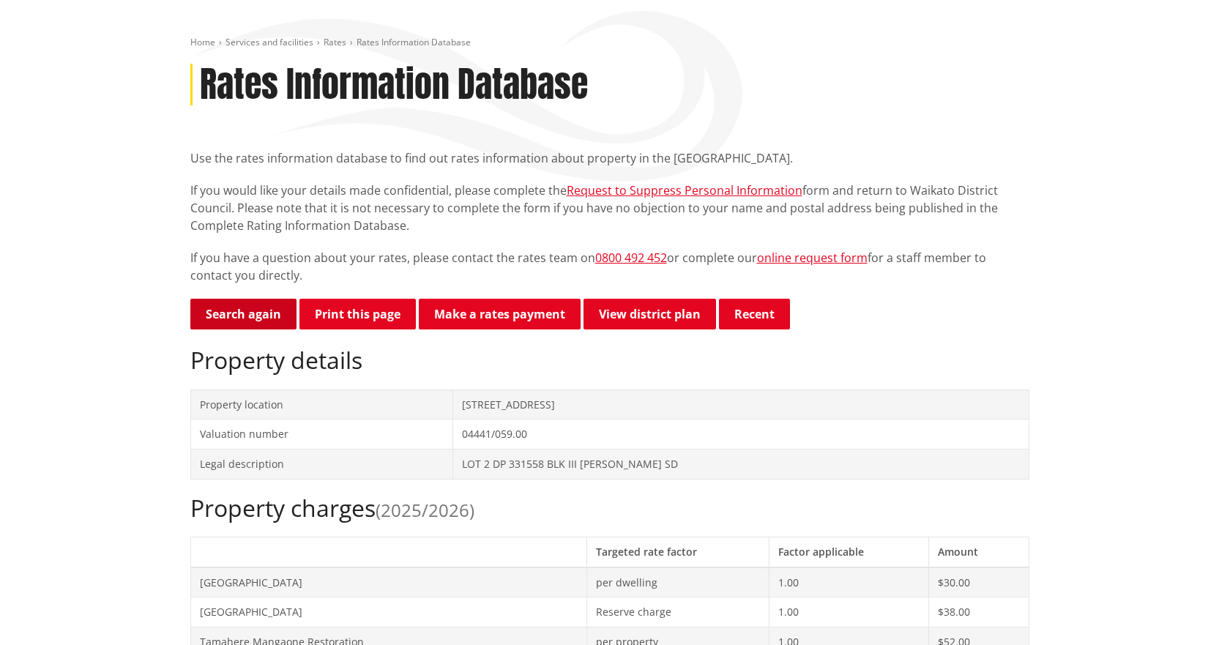
click at [206, 325] on link "Search again" at bounding box center [243, 314] width 106 height 31
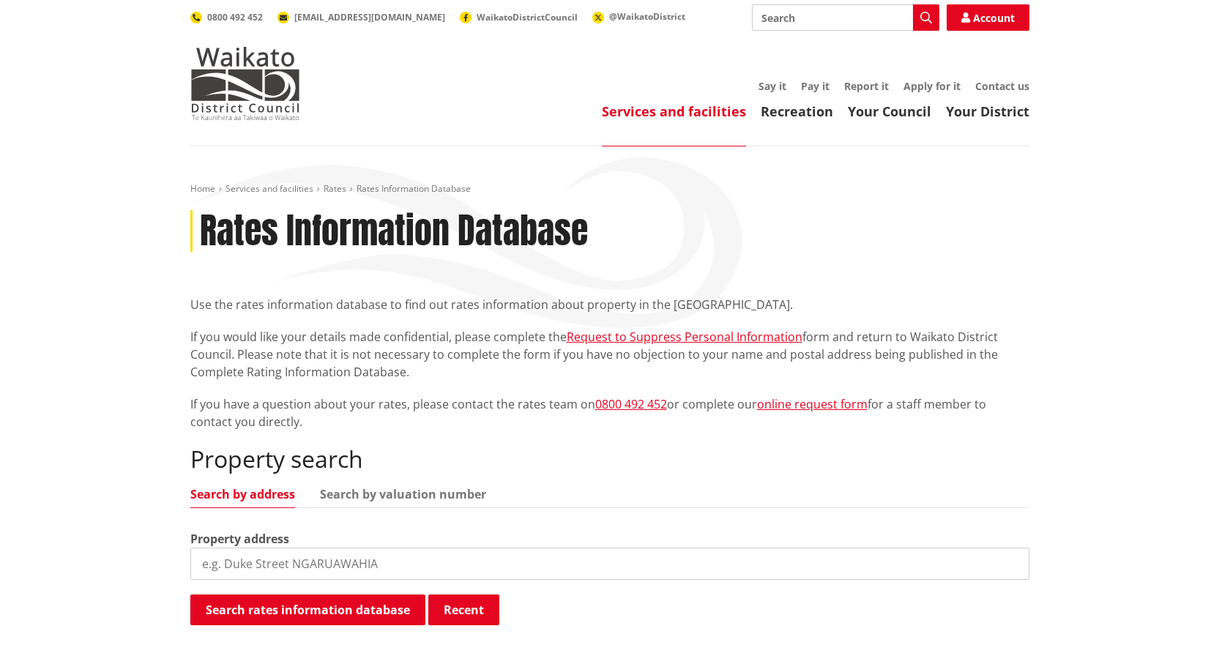
click at [304, 543] on div "Property address" at bounding box center [609, 555] width 839 height 50
click at [274, 601] on button "Search rates information database" at bounding box center [307, 609] width 235 height 31
click at [260, 567] on input "search" at bounding box center [609, 563] width 839 height 32
type input "791 findla"
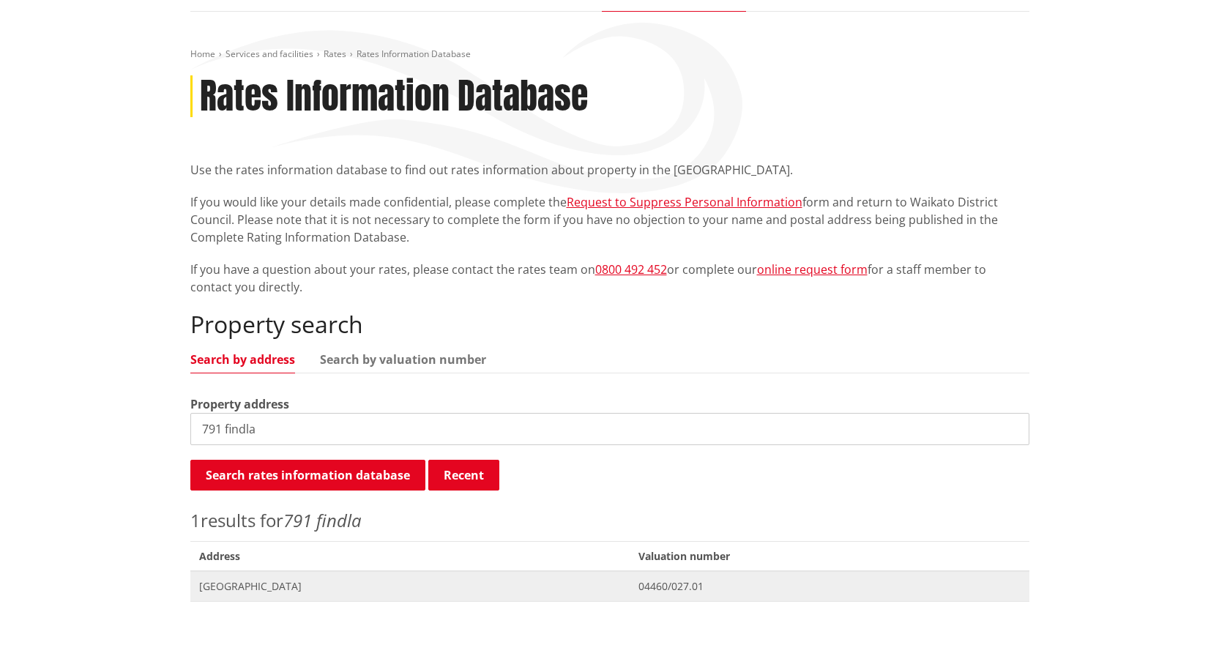
scroll to position [220, 0]
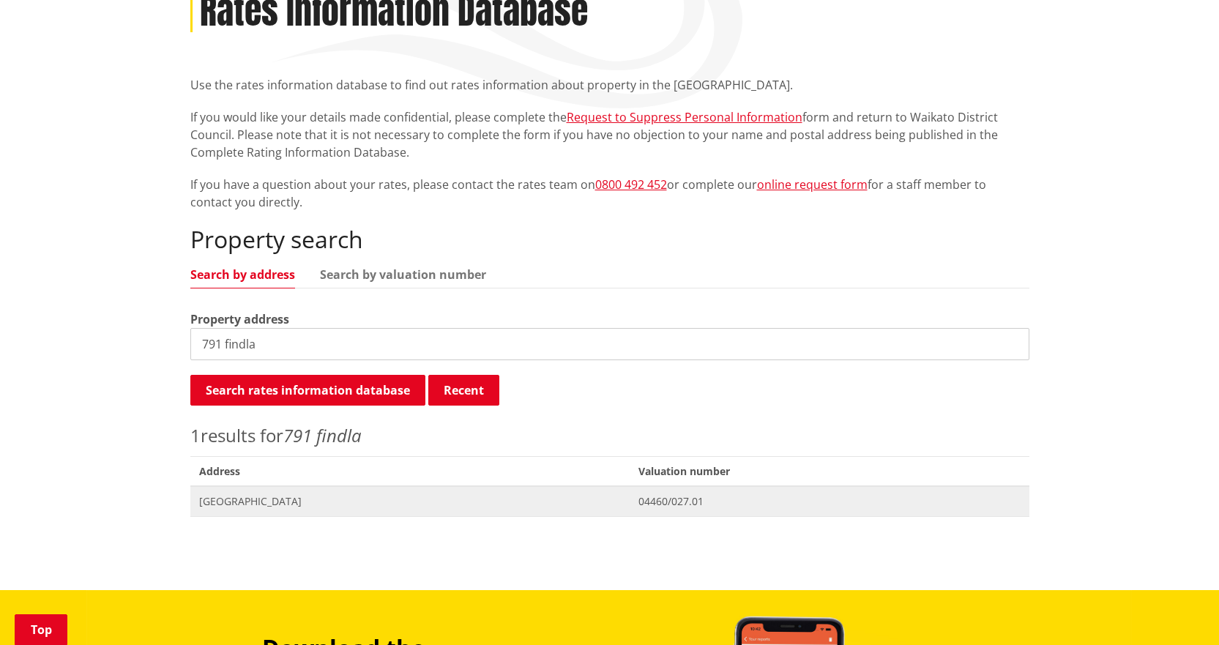
click at [261, 490] on span "Address 791 Findlay Road MIRANDA" at bounding box center [409, 501] width 439 height 30
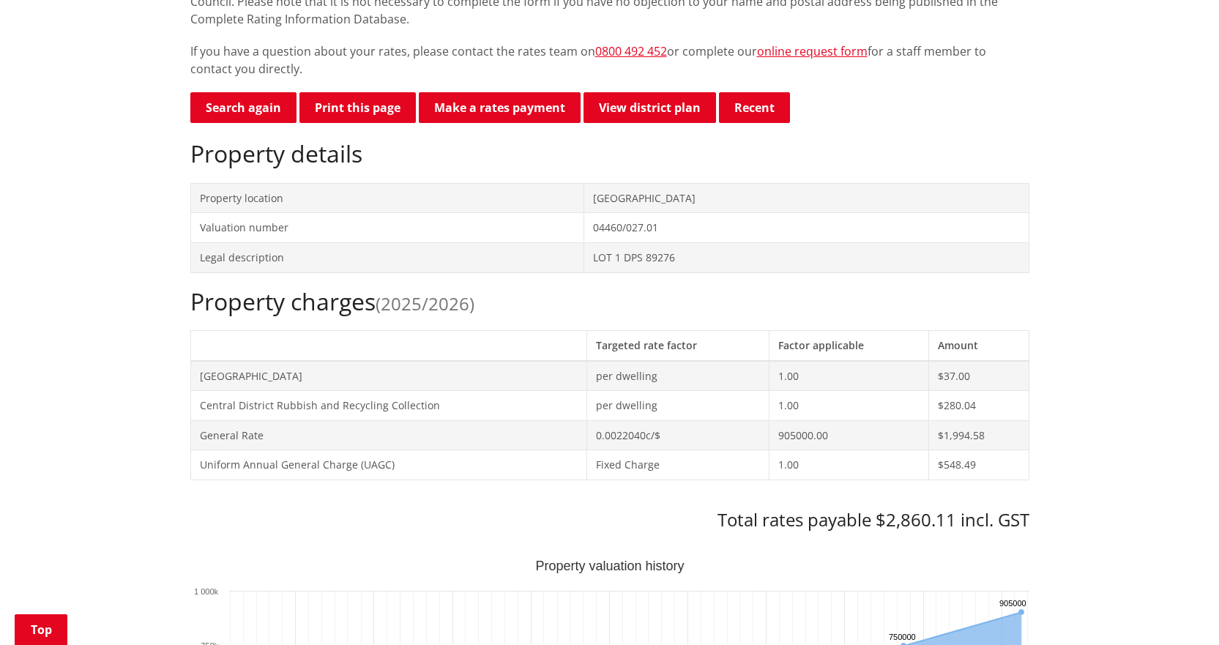
scroll to position [439, 0]
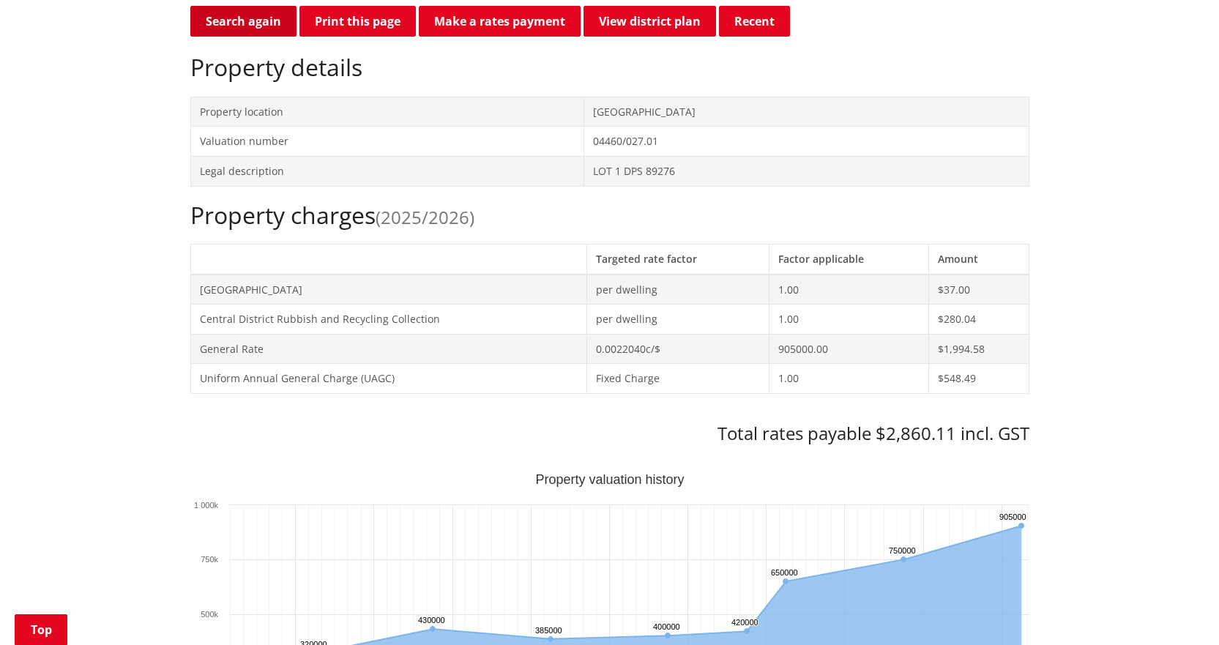
click at [258, 21] on link "Search again" at bounding box center [243, 21] width 106 height 31
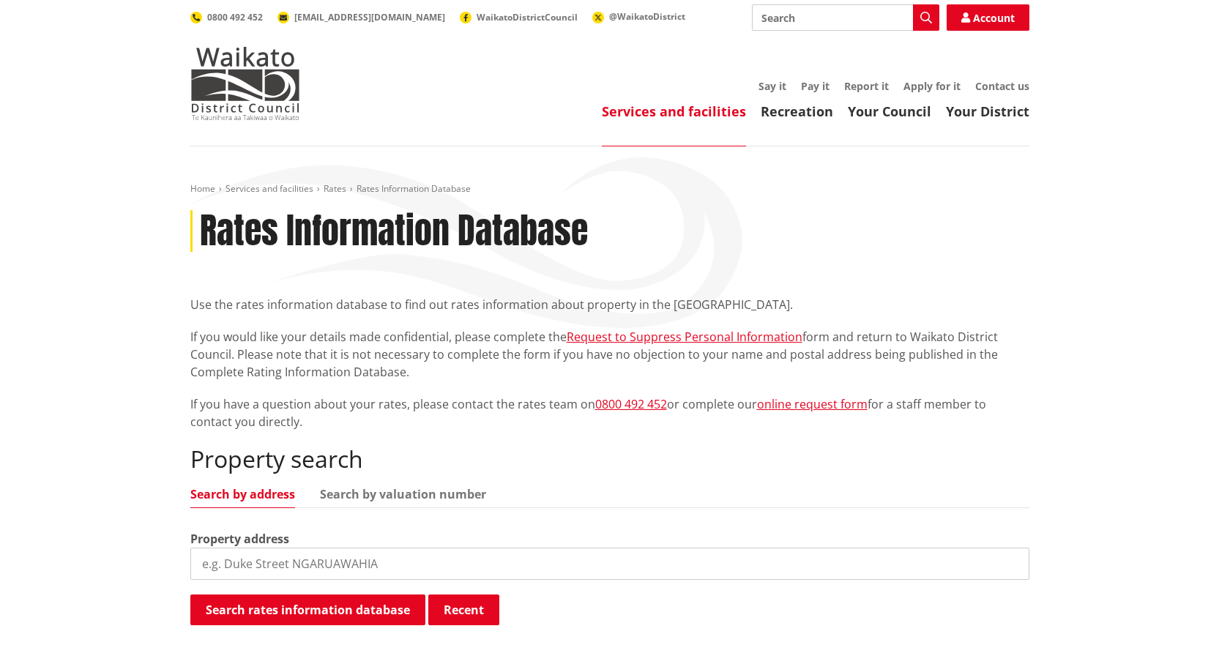
click at [365, 575] on input "search" at bounding box center [609, 563] width 839 height 32
type input "24 kingfisher"
click at [190, 594] on button "Search rates information database" at bounding box center [307, 609] width 235 height 31
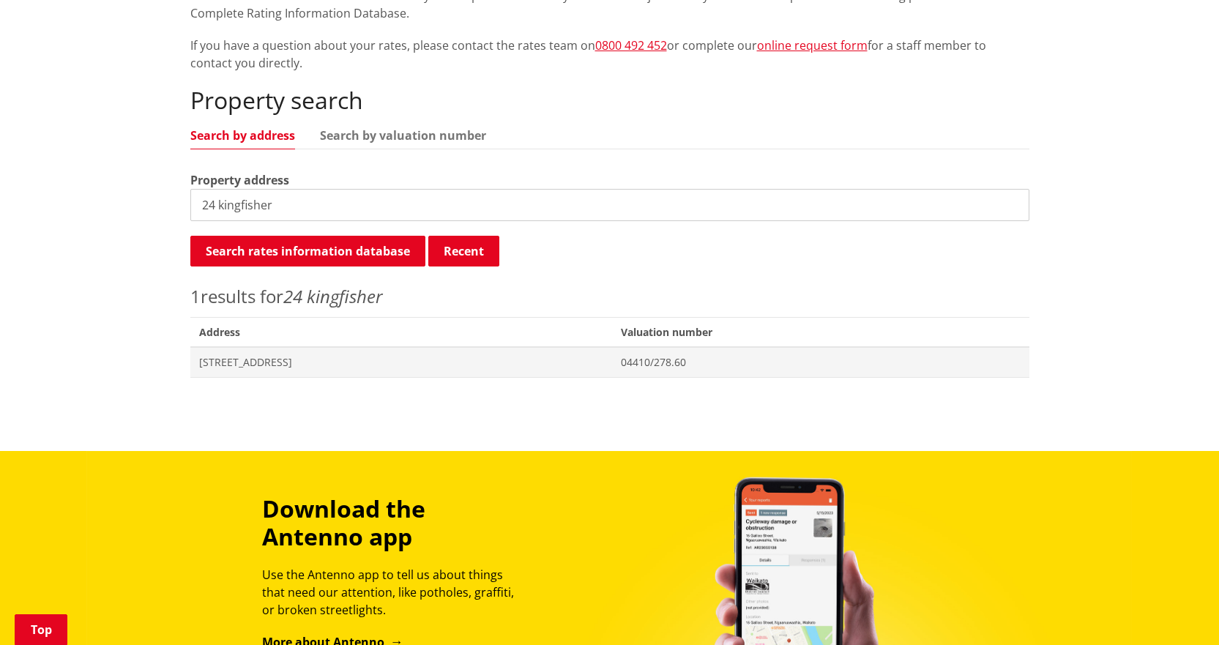
scroll to position [366, 0]
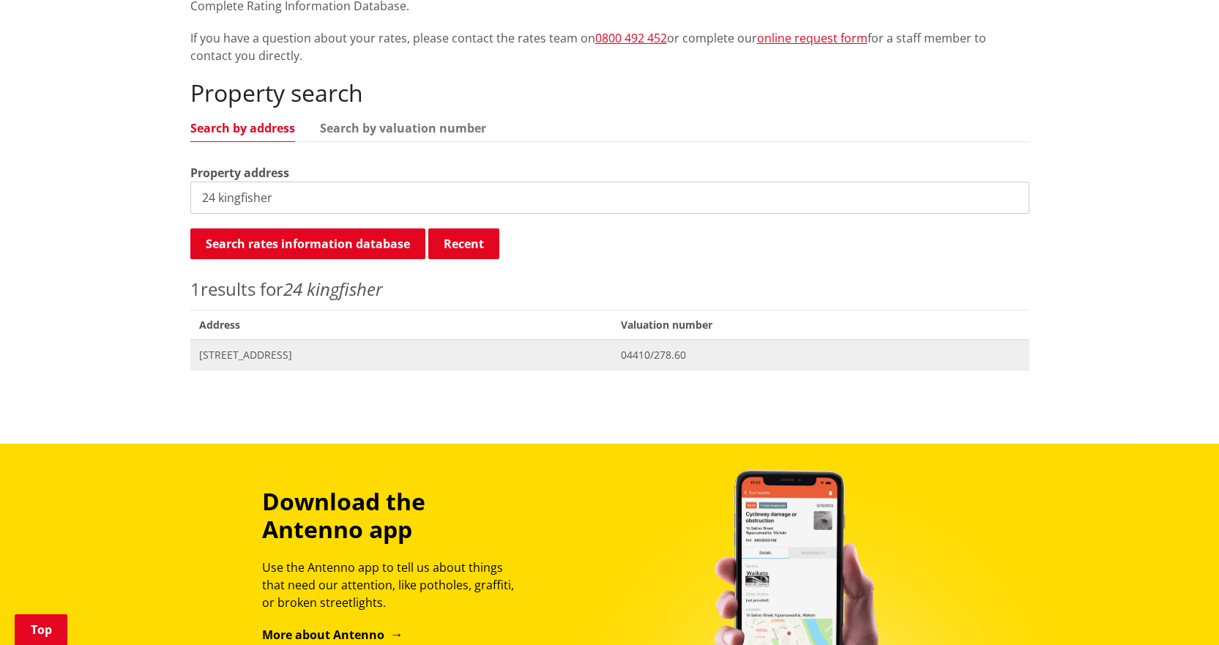
click at [372, 367] on span "Address 24 Kingfisher Way TE KOWHAI" at bounding box center [401, 355] width 422 height 30
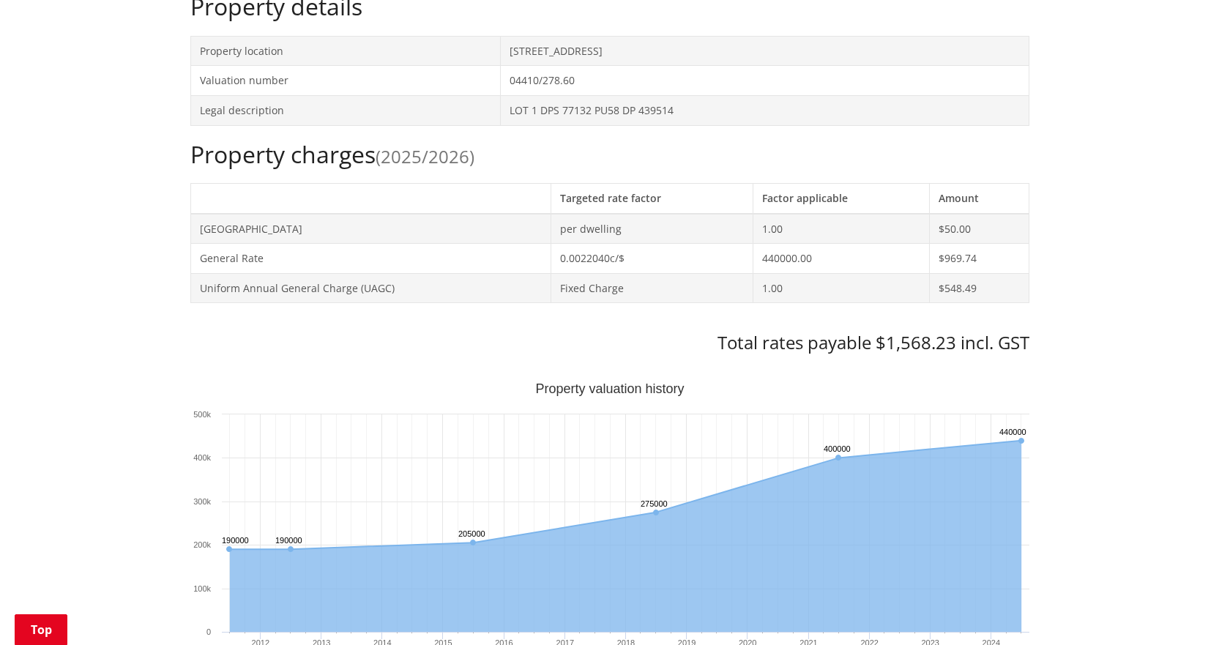
scroll to position [366, 0]
